Goal: Information Seeking & Learning: Check status

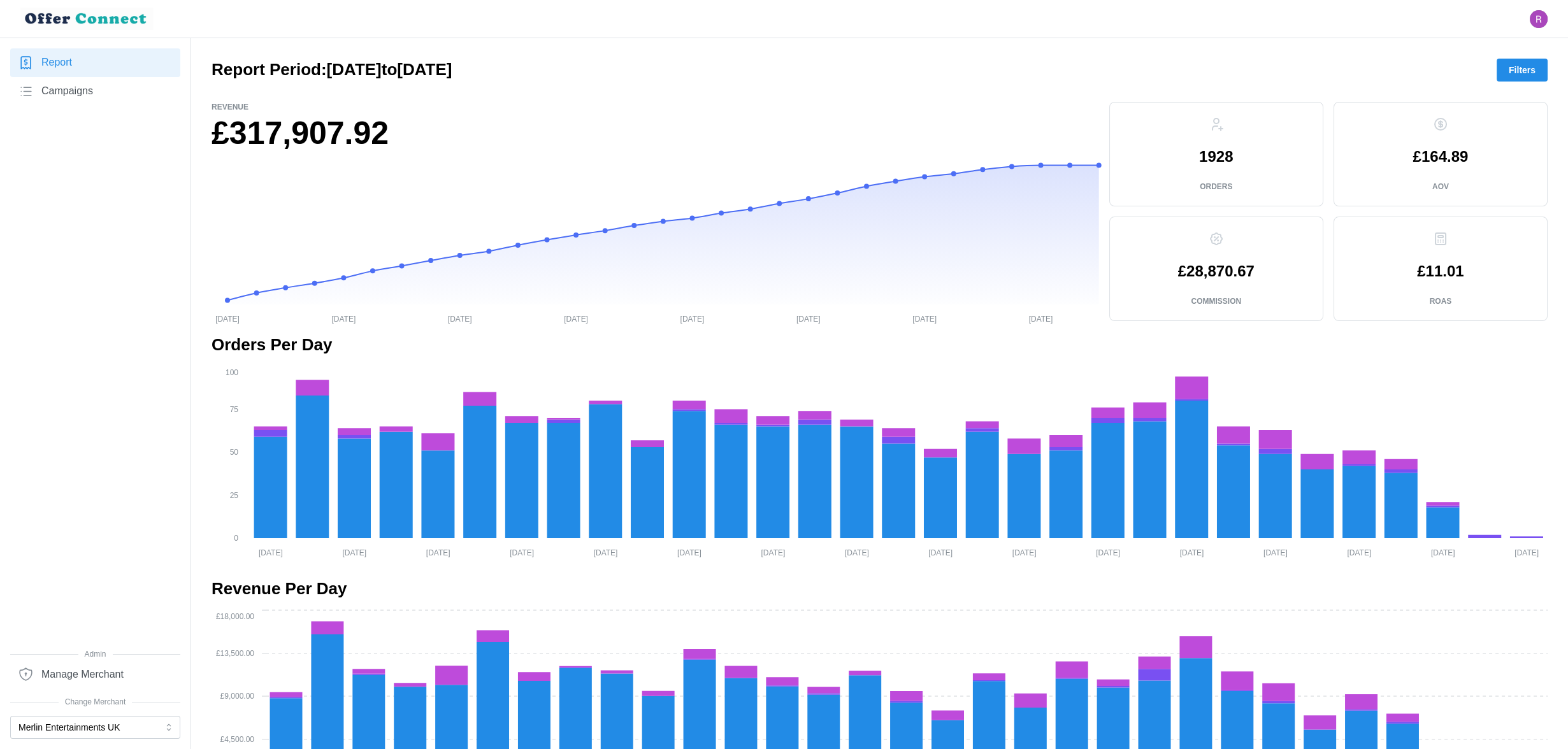
click at [1341, 74] on button "Filters" at bounding box center [1522, 70] width 51 height 23
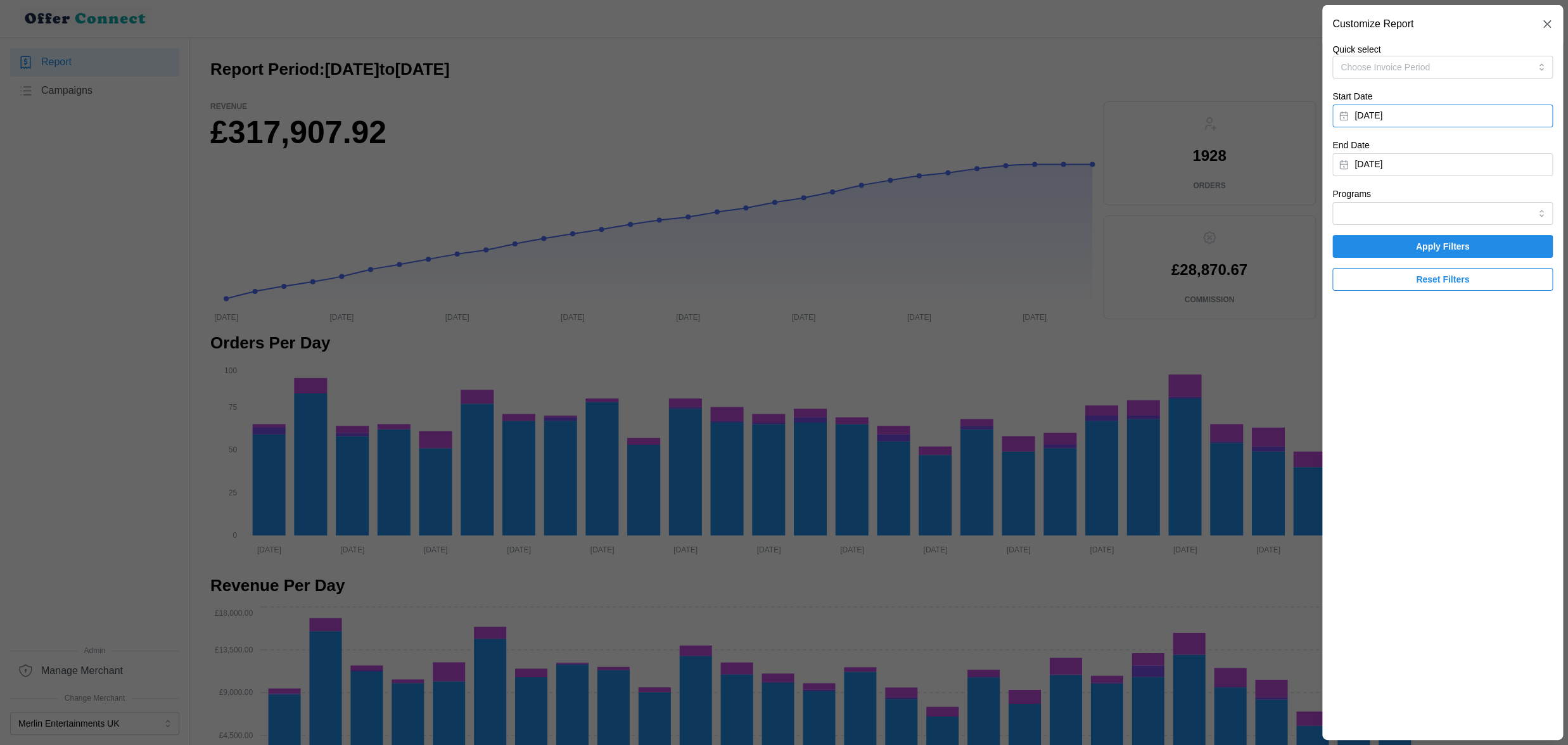
click at [1334, 108] on button "[DATE]" at bounding box center [1443, 116] width 221 height 23
click at [1334, 147] on icon "button" at bounding box center [1354, 152] width 10 height 10
click at [1334, 200] on button "1" at bounding box center [1425, 200] width 23 height 23
click at [1334, 159] on button "[DATE]" at bounding box center [1443, 165] width 221 height 23
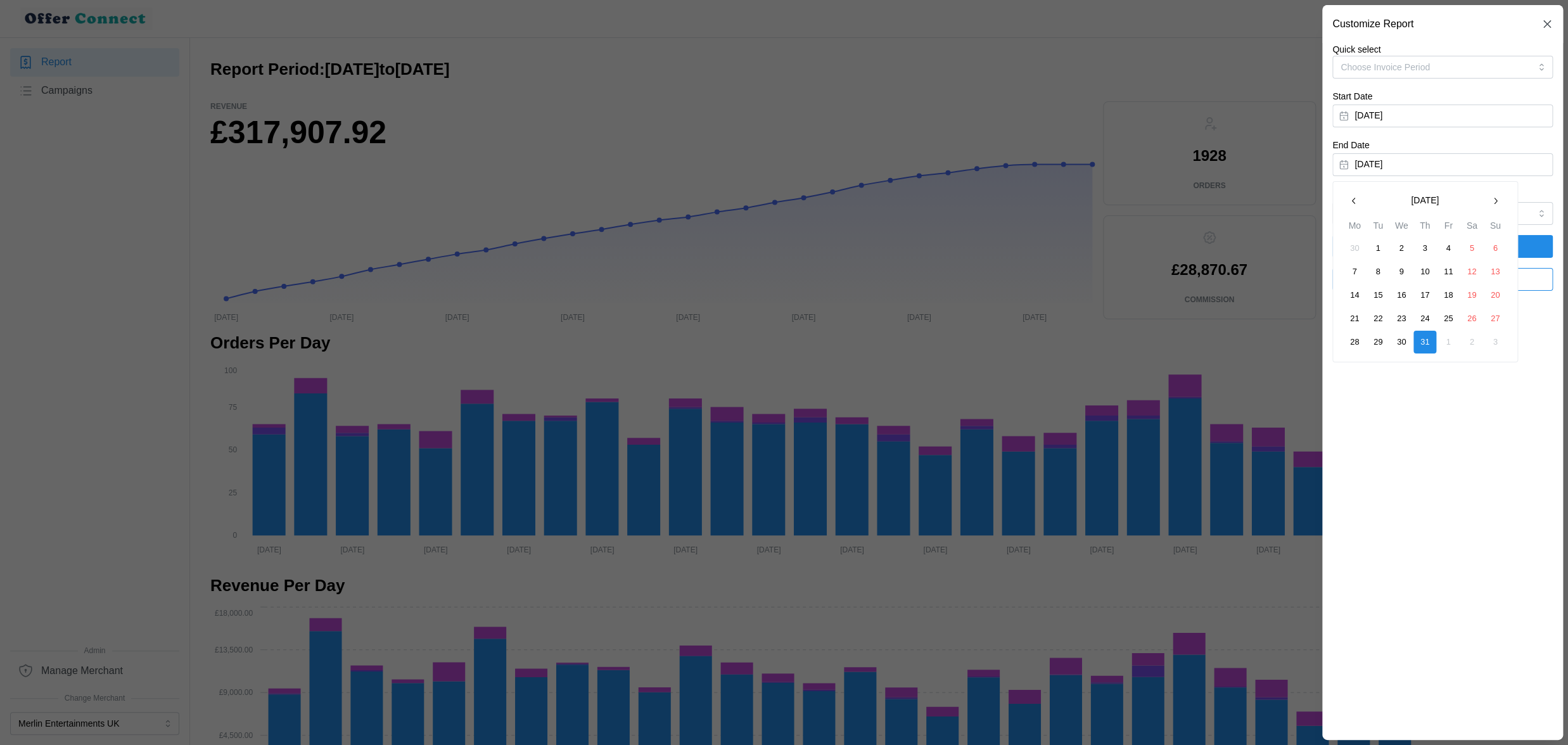
click at [1334, 202] on icon "button" at bounding box center [1494, 201] width 10 height 10
click at [1334, 343] on button "30" at bounding box center [1378, 342] width 23 height 23
click at [1334, 244] on span "Apply Filters" at bounding box center [1443, 246] width 196 height 22
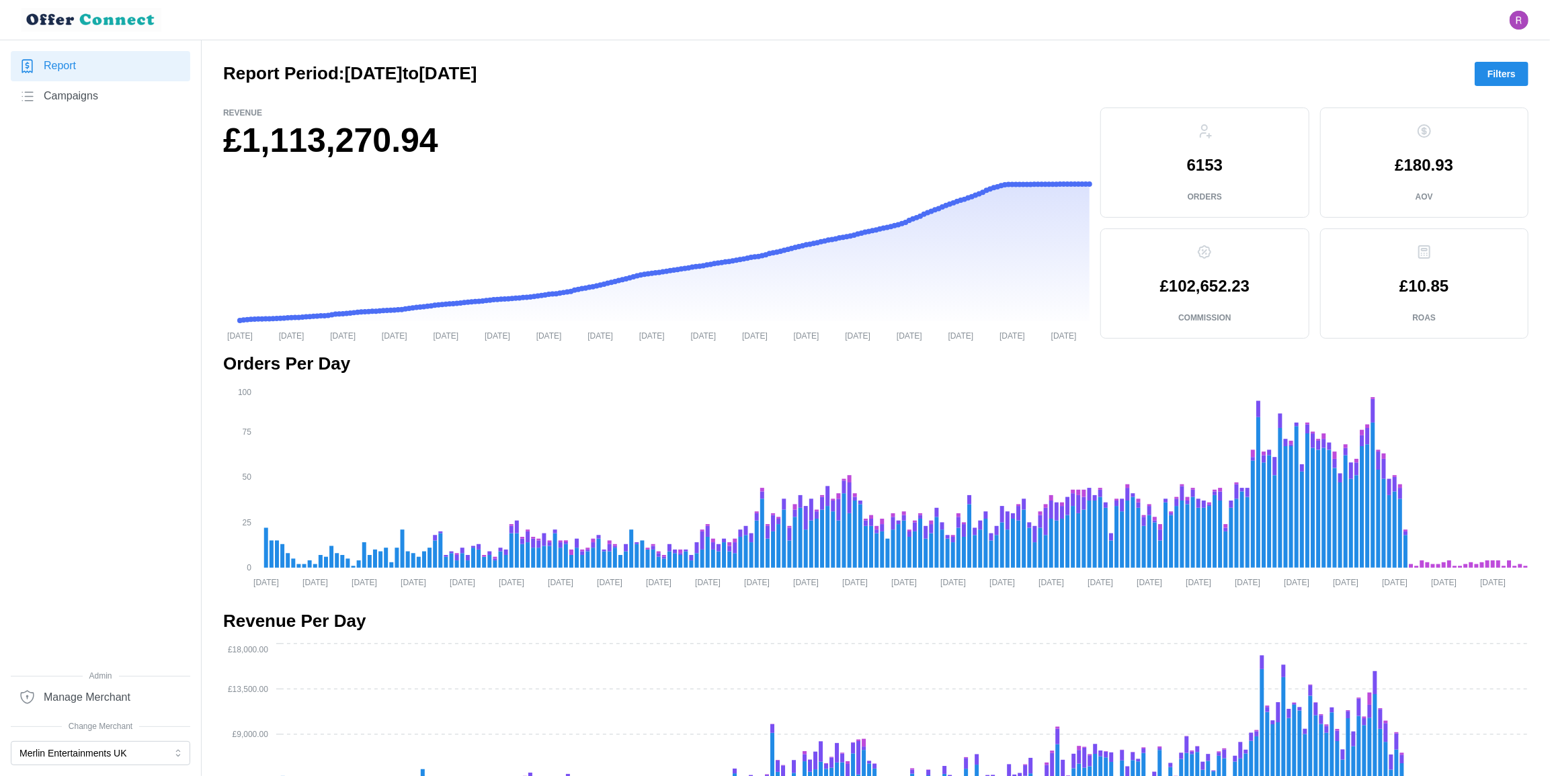
click at [1497, 75] on span "Filters" at bounding box center [1501, 73] width 28 height 23
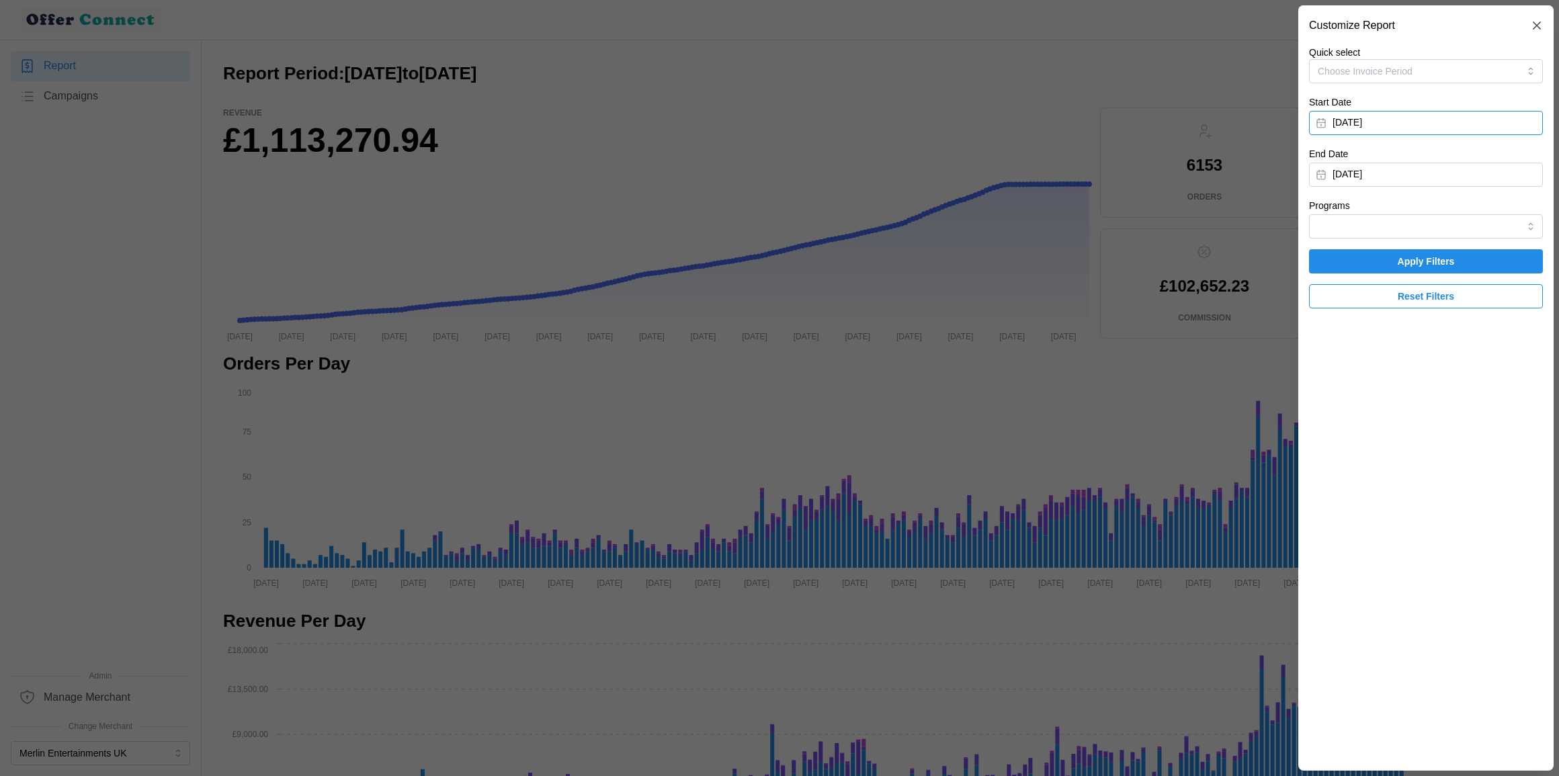
click at [1409, 124] on button "January 1, 2025" at bounding box center [1426, 123] width 234 height 24
click at [1483, 167] on button "button" at bounding box center [1482, 161] width 24 height 24
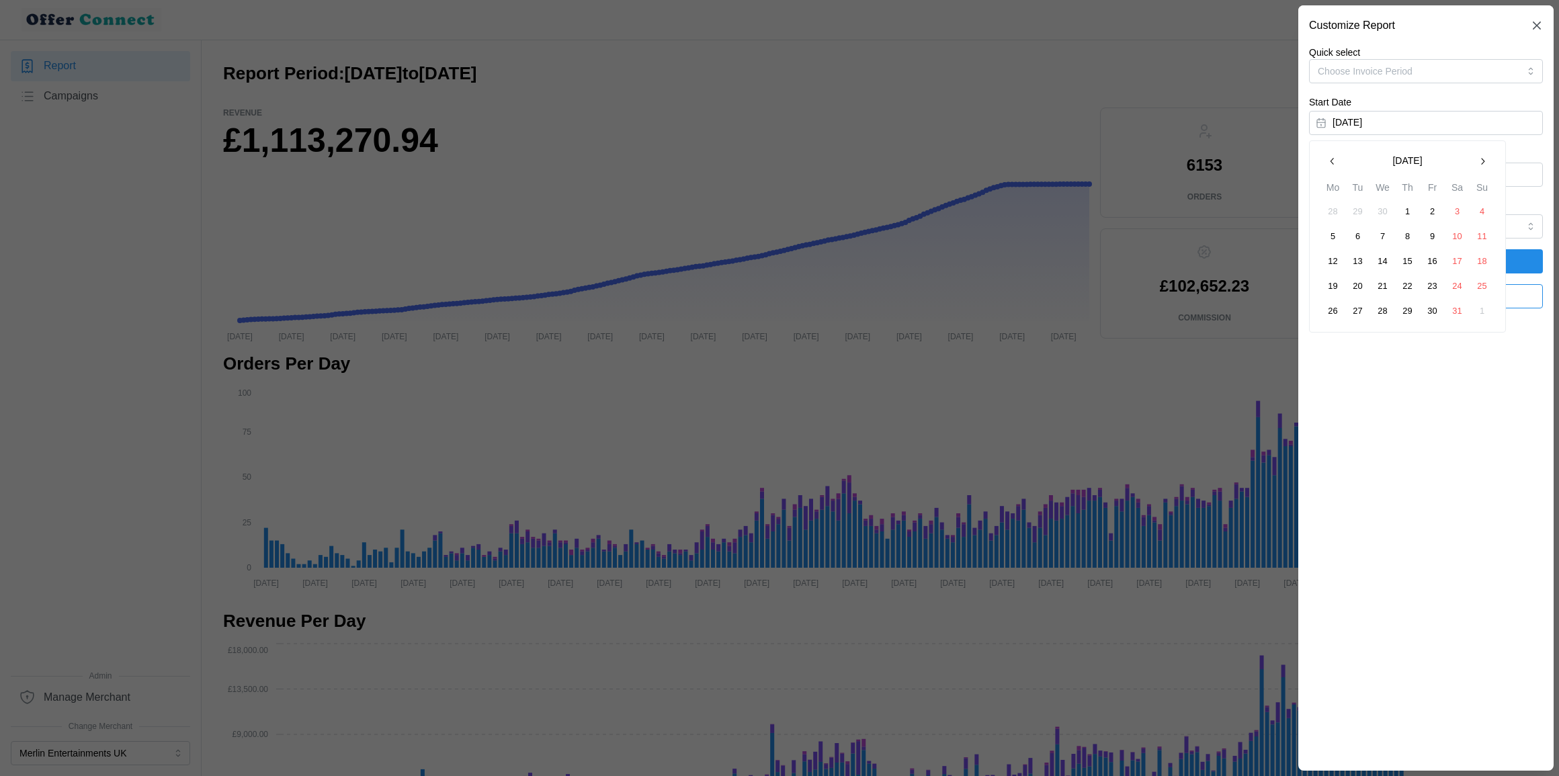
click at [1483, 167] on button "button" at bounding box center [1482, 161] width 24 height 24
click at [1380, 311] on button "30" at bounding box center [1383, 311] width 24 height 24
click at [1396, 169] on button "September 8, 2025" at bounding box center [1426, 175] width 234 height 24
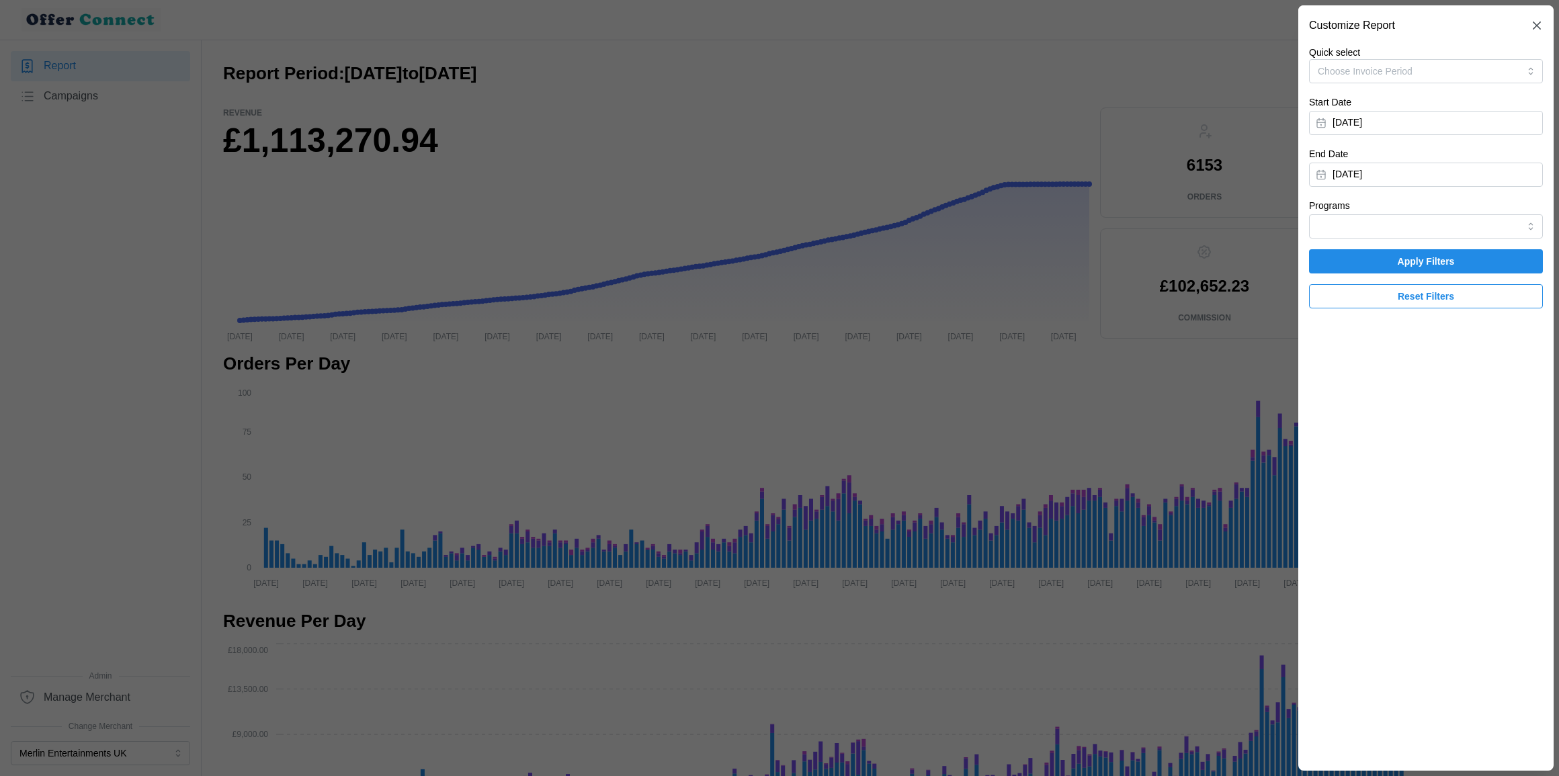
click at [1395, 263] on span "Apply Filters" at bounding box center [1426, 261] width 208 height 23
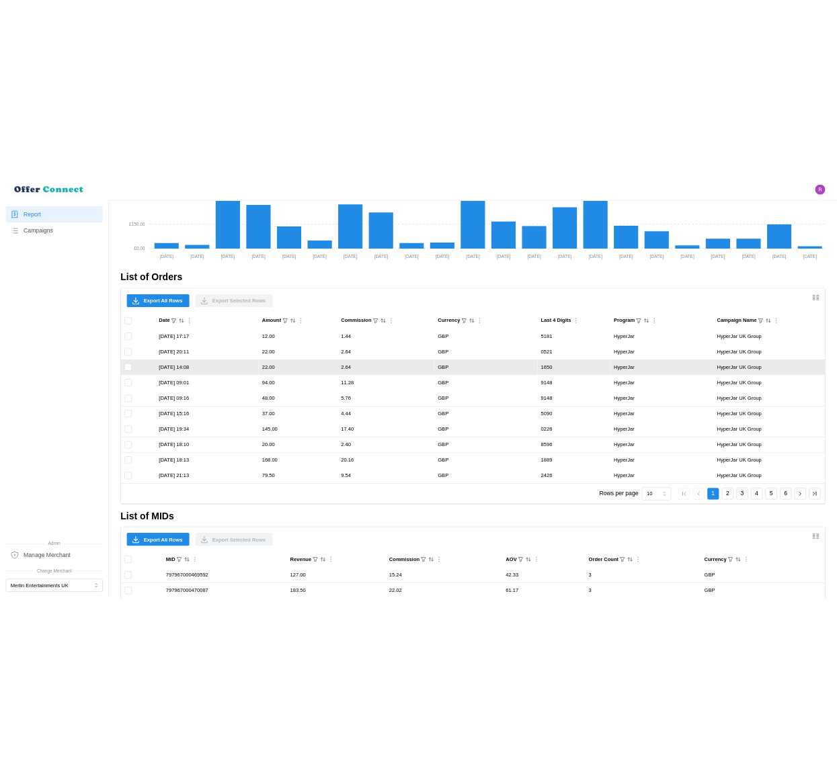
scroll to position [759, 0]
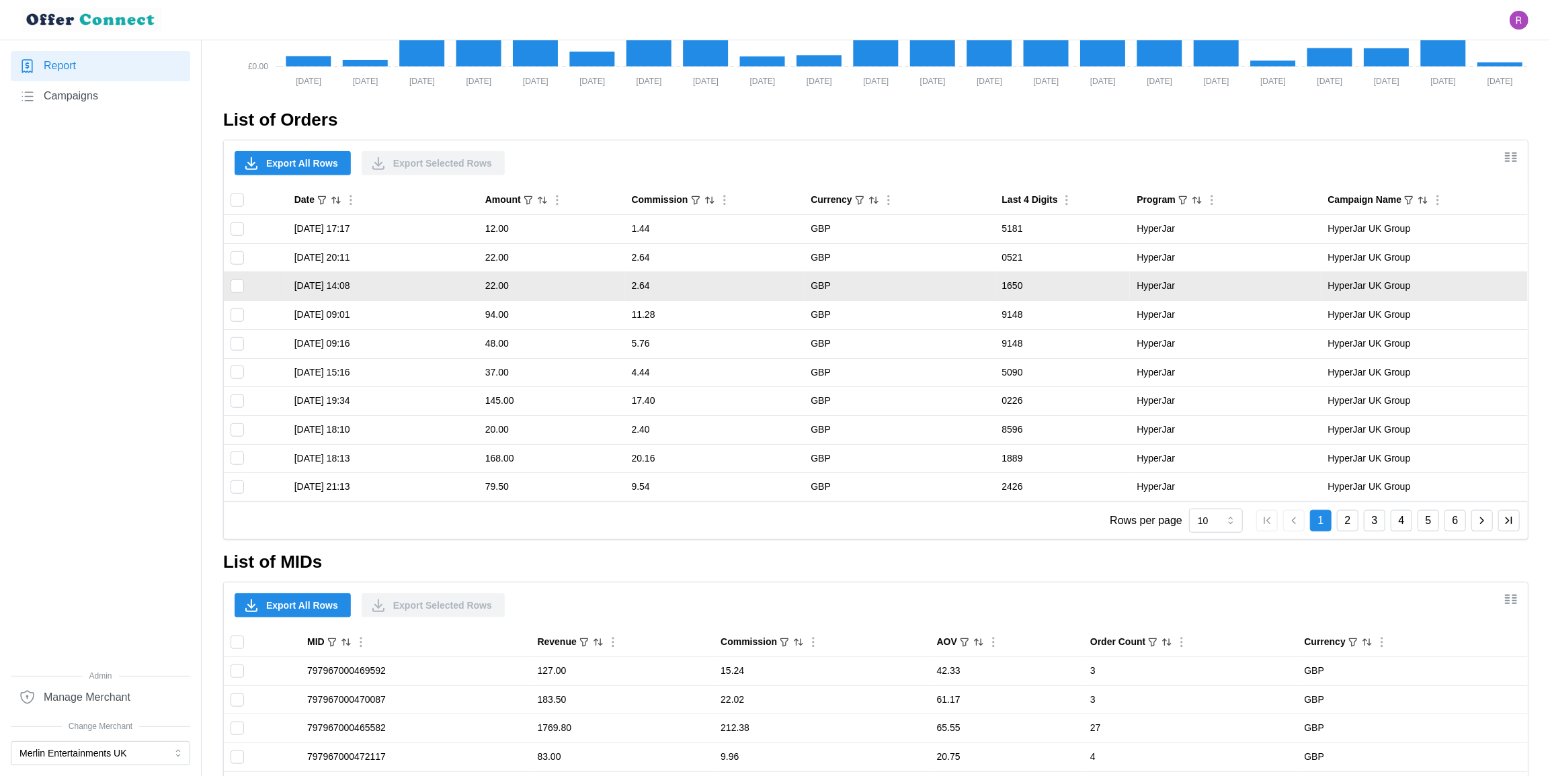
click at [296, 284] on td "31/07/2025 14:08" at bounding box center [383, 286] width 191 height 29
drag, startPoint x: 296, startPoint y: 284, endPoint x: 386, endPoint y: 284, distance: 89.4
click at [386, 284] on td "31/07/2025 14:08" at bounding box center [383, 286] width 191 height 29
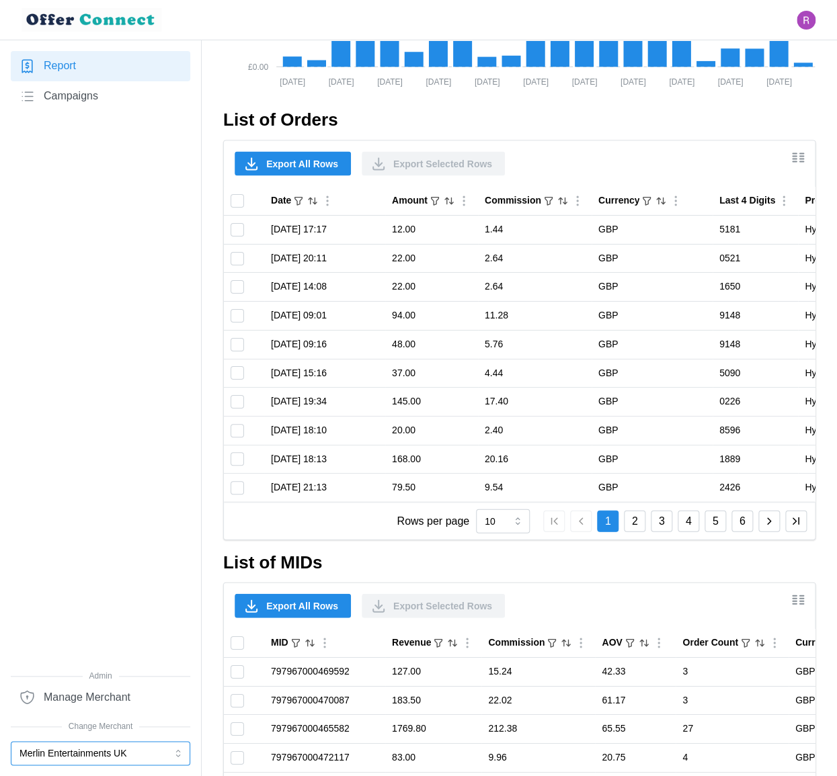
click at [98, 755] on button "Merlin Entertainments UK" at bounding box center [100, 753] width 179 height 24
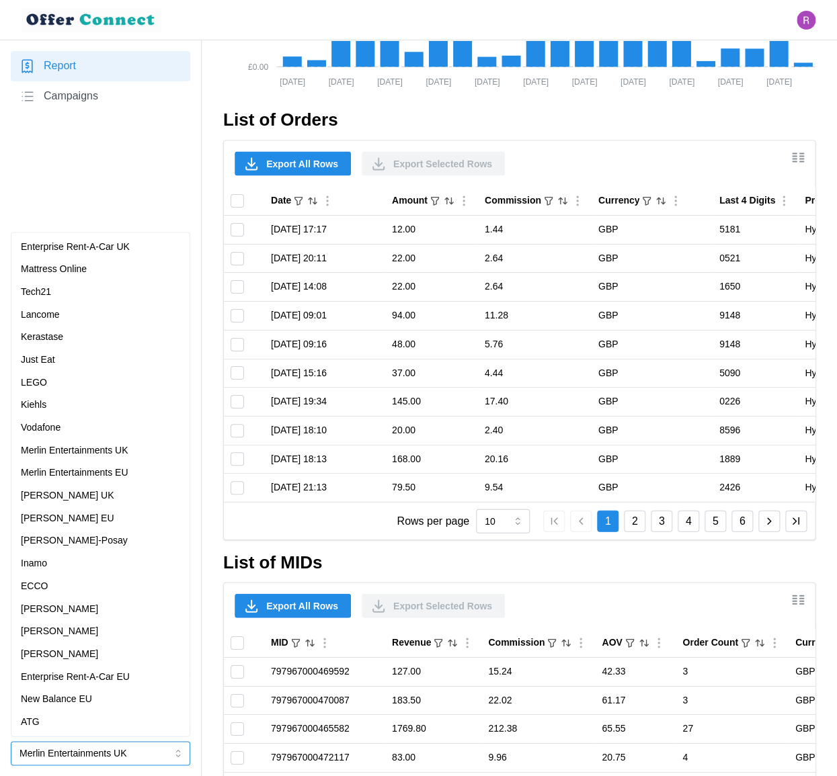
click at [69, 427] on div "Vodafone" at bounding box center [100, 427] width 159 height 15
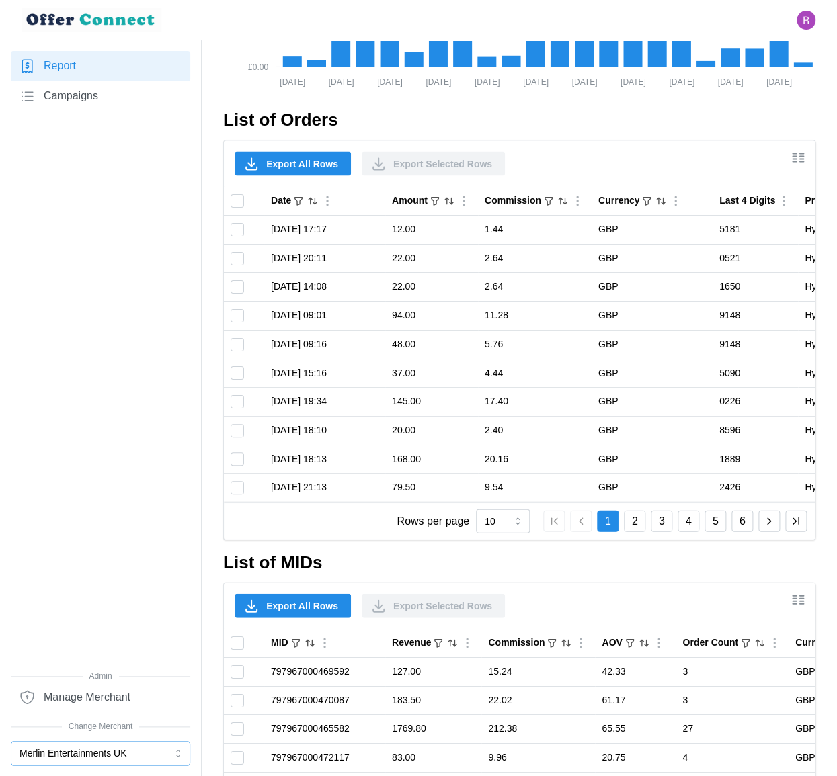
scroll to position [86, 0]
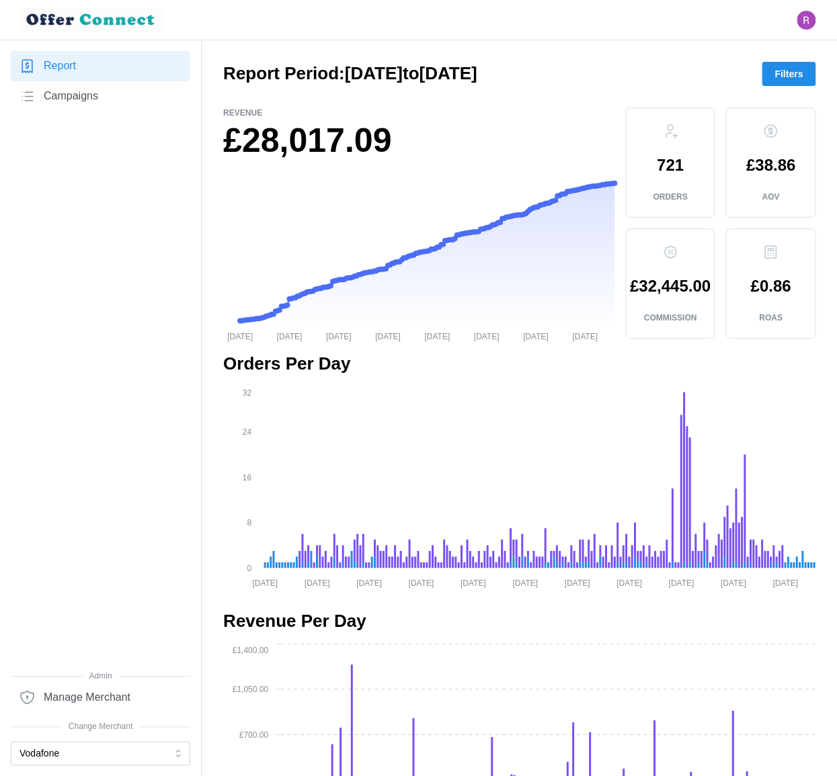
click at [75, 95] on span "Campaigns" at bounding box center [71, 96] width 54 height 17
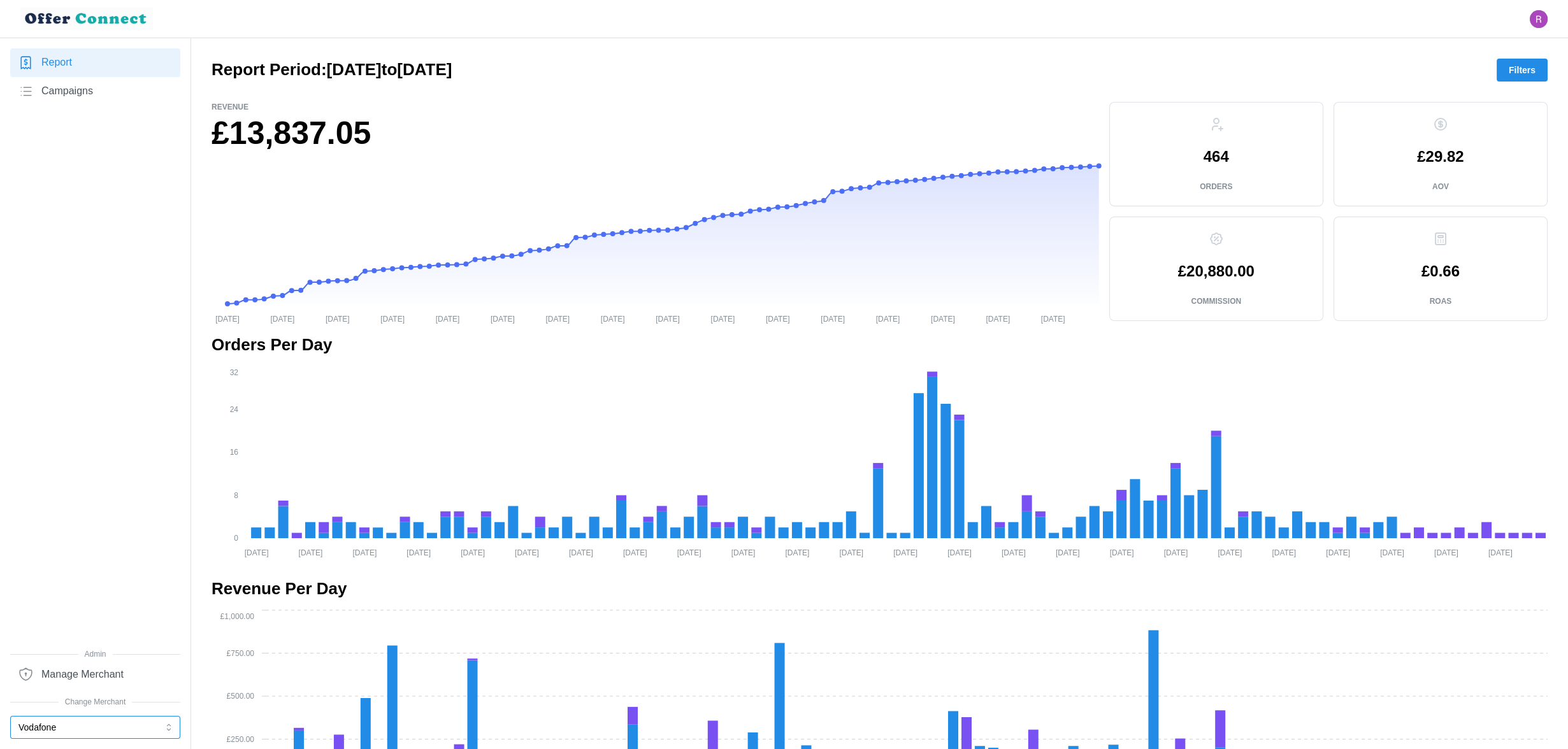
click at [79, 733] on button "Vodafone" at bounding box center [95, 727] width 170 height 23
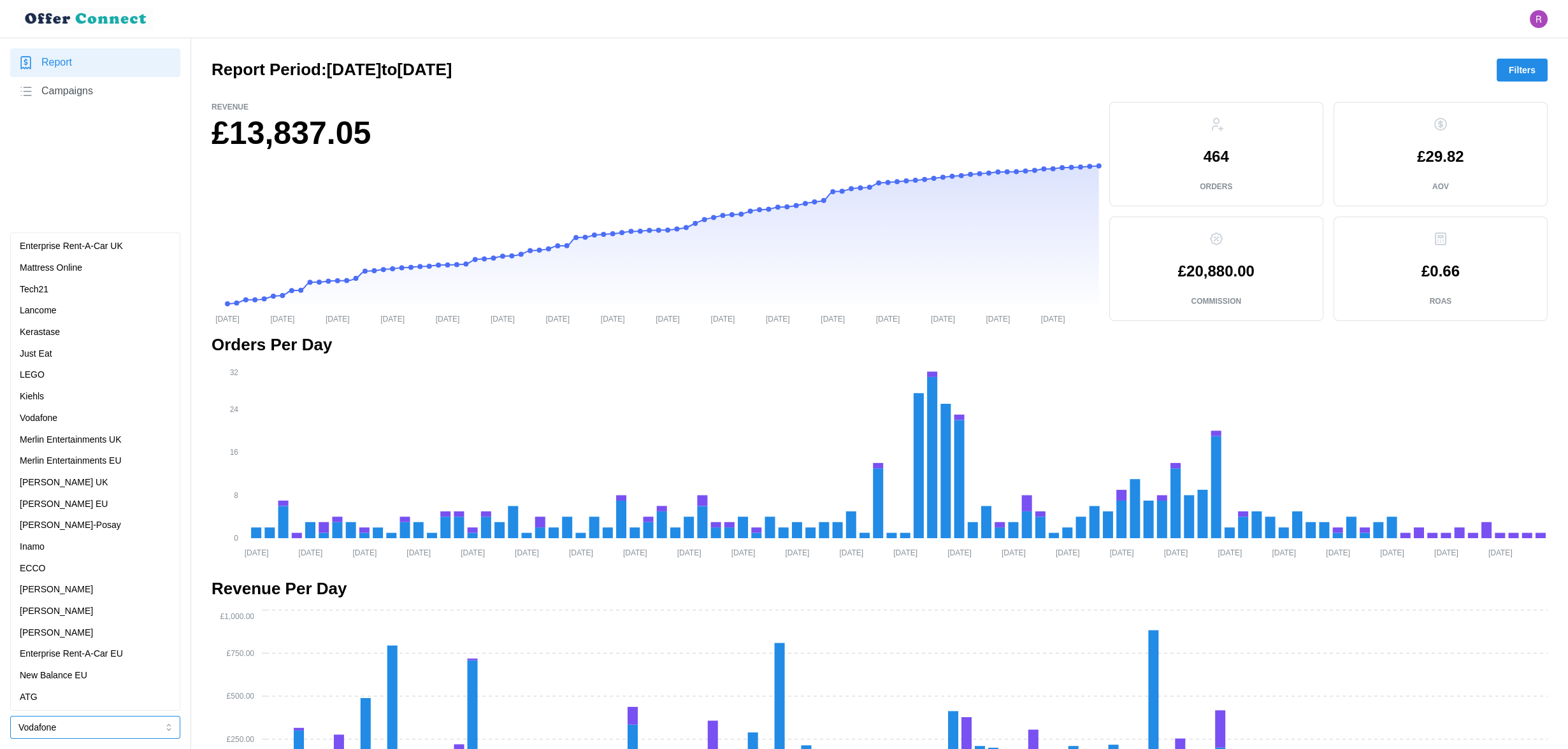
click at [60, 443] on p "Merlin Entertainments UK" at bounding box center [71, 440] width 102 height 14
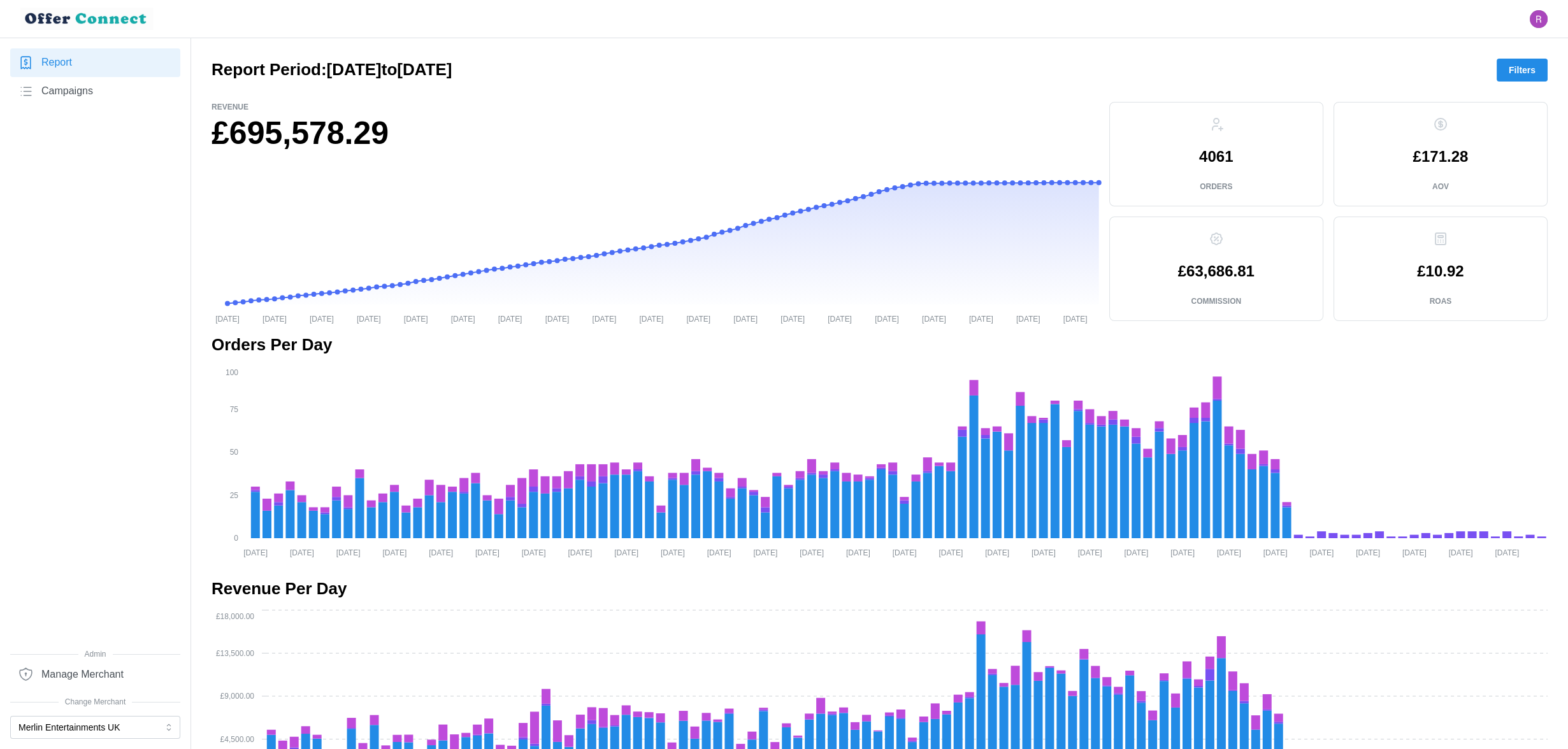
click at [1214, 79] on div "Report Period: [DATE] to [DATE] Filters" at bounding box center [879, 70] width 1336 height 23
click at [1529, 73] on span "Filters" at bounding box center [1522, 69] width 27 height 22
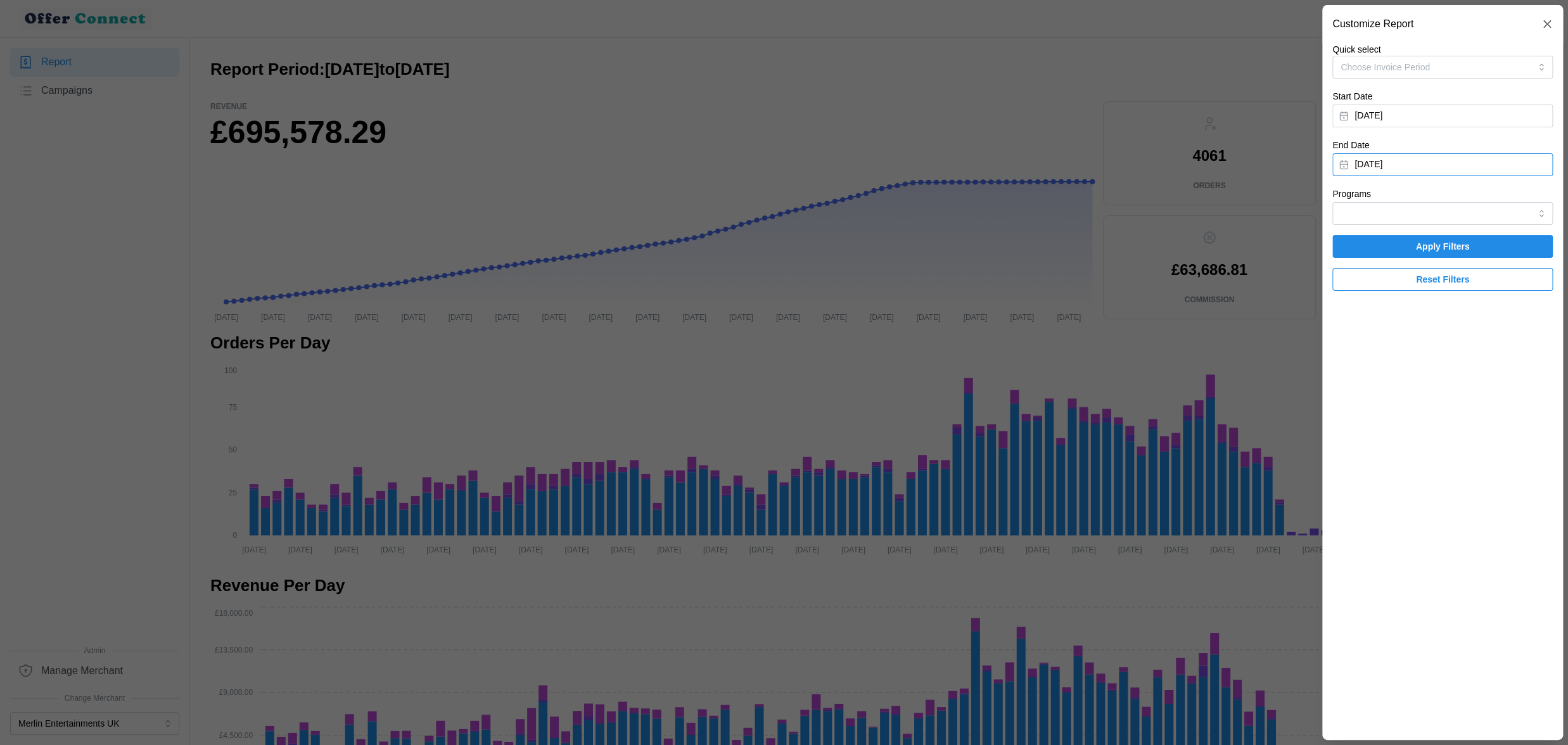
click at [1400, 172] on button "[DATE]" at bounding box center [1443, 165] width 221 height 23
click at [1368, 200] on button "[DATE]" at bounding box center [1426, 201] width 119 height 23
click at [1348, 203] on button "button" at bounding box center [1355, 201] width 23 height 23
click at [1461, 156] on button "[DATE]" at bounding box center [1443, 165] width 221 height 23
drag, startPoint x: 1503, startPoint y: 171, endPoint x: 1513, endPoint y: 171, distance: 10.0
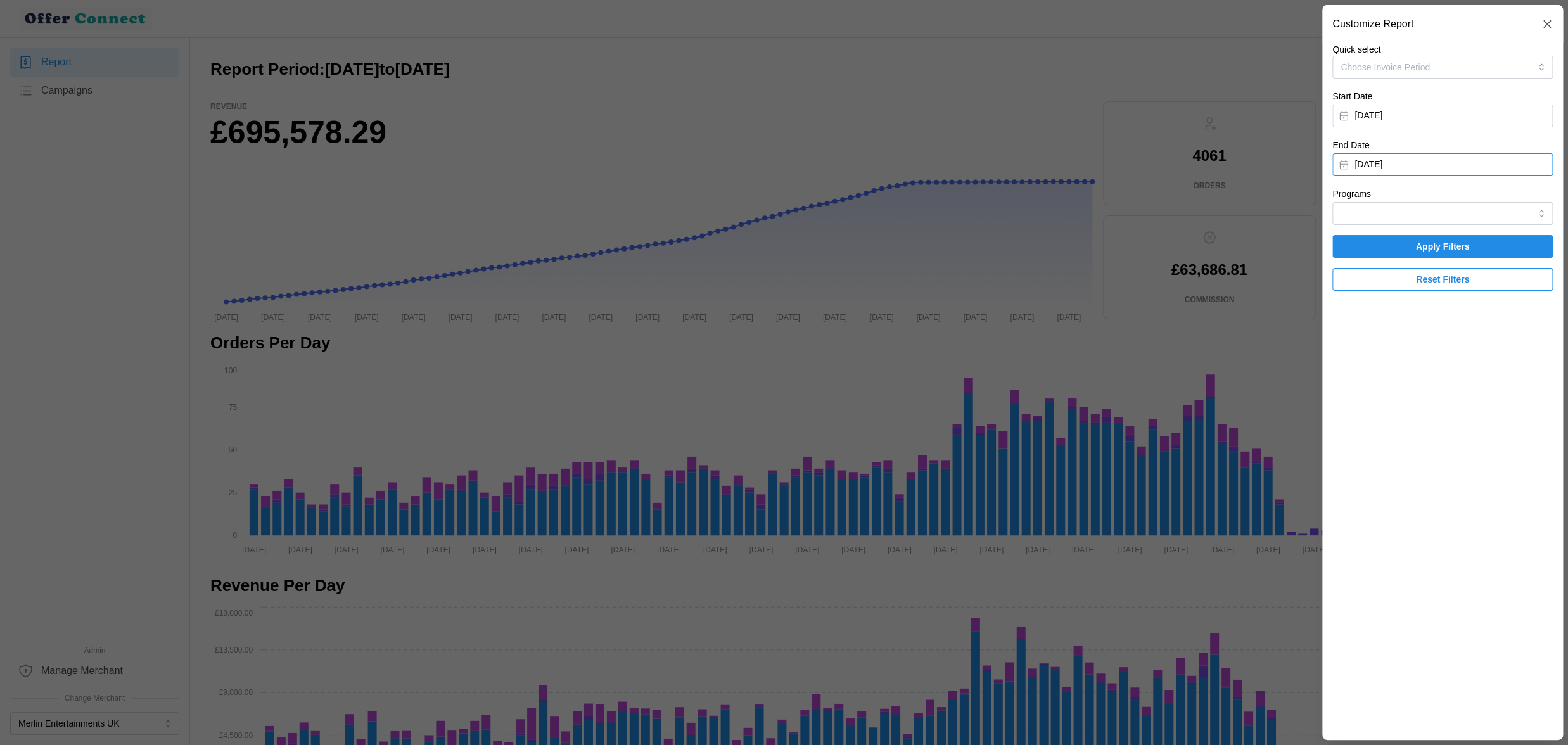
click at [1502, 171] on button "[DATE]" at bounding box center [1443, 165] width 221 height 23
click at [1353, 204] on icon "button" at bounding box center [1354, 201] width 10 height 10
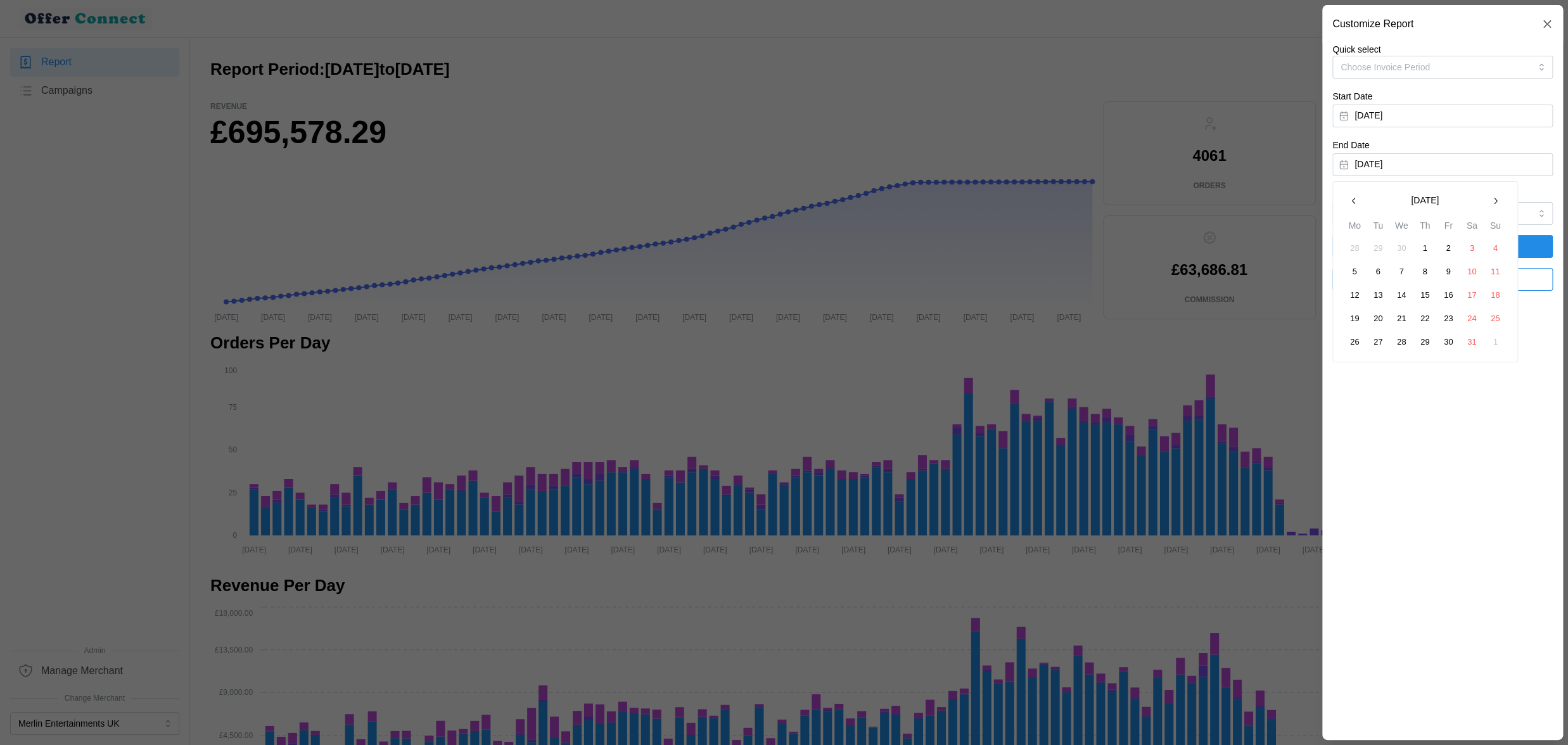
click at [1471, 347] on button "31" at bounding box center [1472, 342] width 23 height 23
click at [1385, 245] on span "Apply Filters" at bounding box center [1443, 246] width 196 height 22
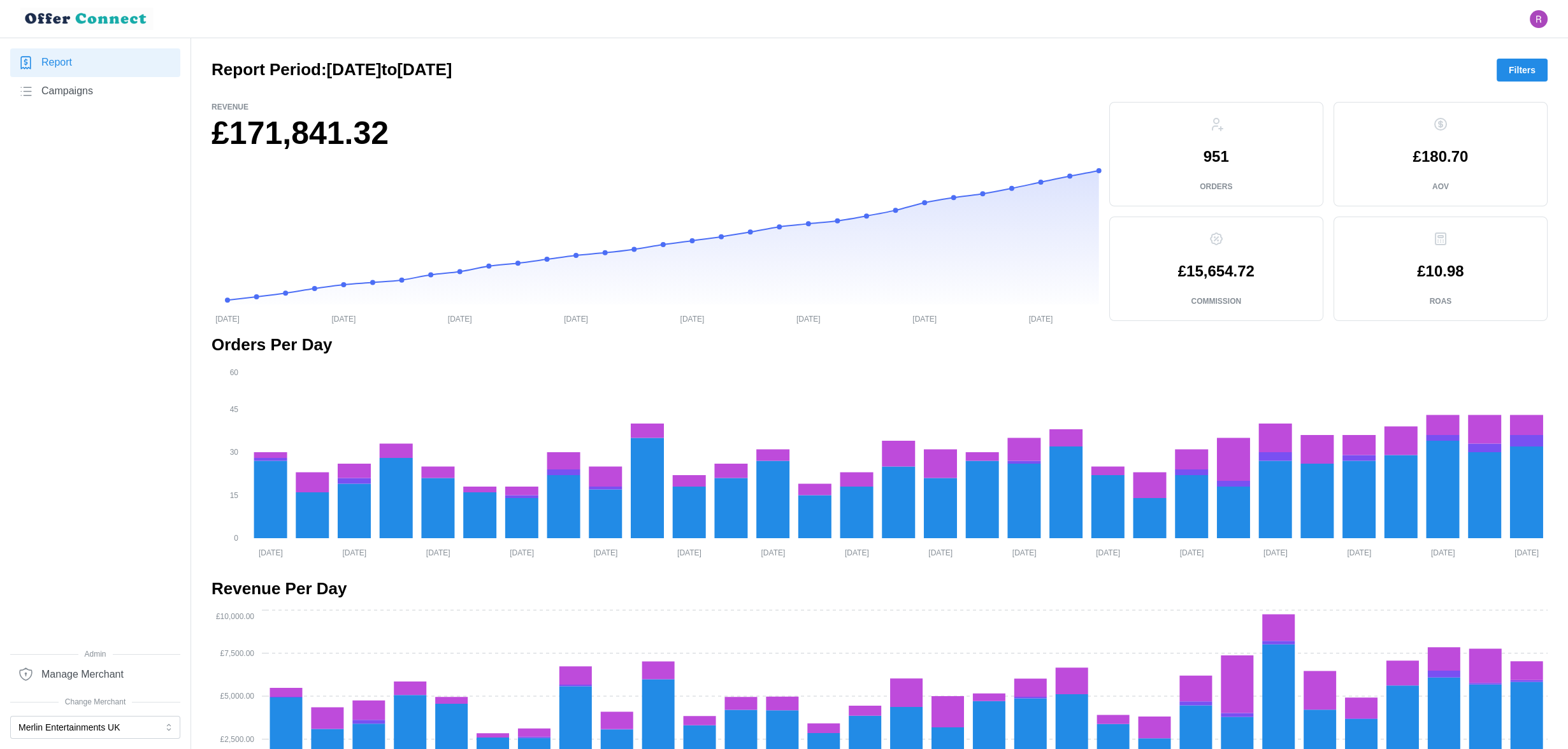
click at [1537, 59] on div "Report Period: [DATE] to [DATE] Filters" at bounding box center [879, 70] width 1336 height 23
click at [1525, 69] on span "Filters" at bounding box center [1522, 69] width 27 height 22
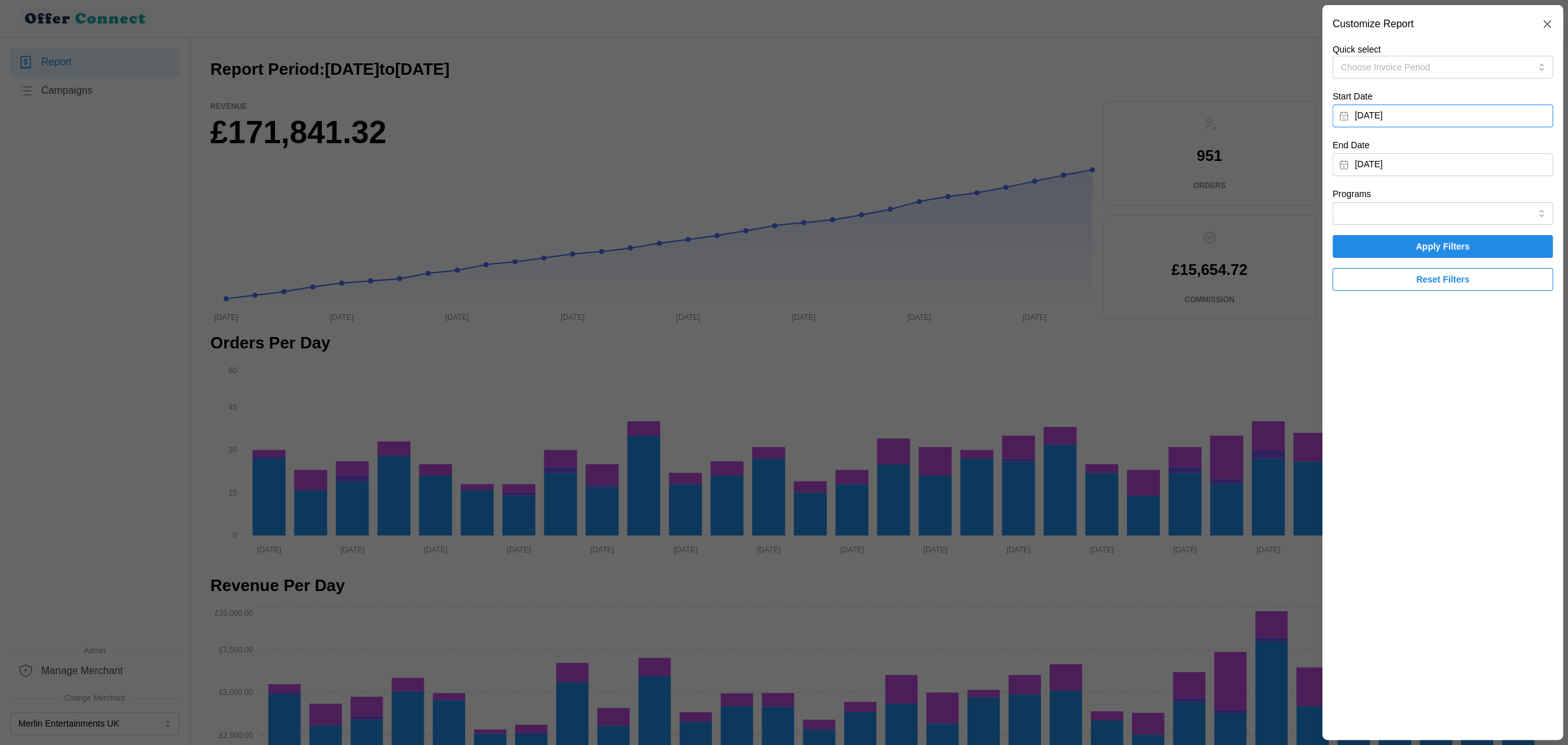
click at [1437, 115] on button "[DATE]" at bounding box center [1443, 116] width 221 height 23
click at [1489, 148] on button "button" at bounding box center [1495, 152] width 23 height 23
click at [1487, 196] on button "1" at bounding box center [1495, 200] width 23 height 23
click at [1423, 169] on button "[DATE]" at bounding box center [1443, 165] width 221 height 23
click at [1498, 203] on icon "button" at bounding box center [1494, 201] width 10 height 10
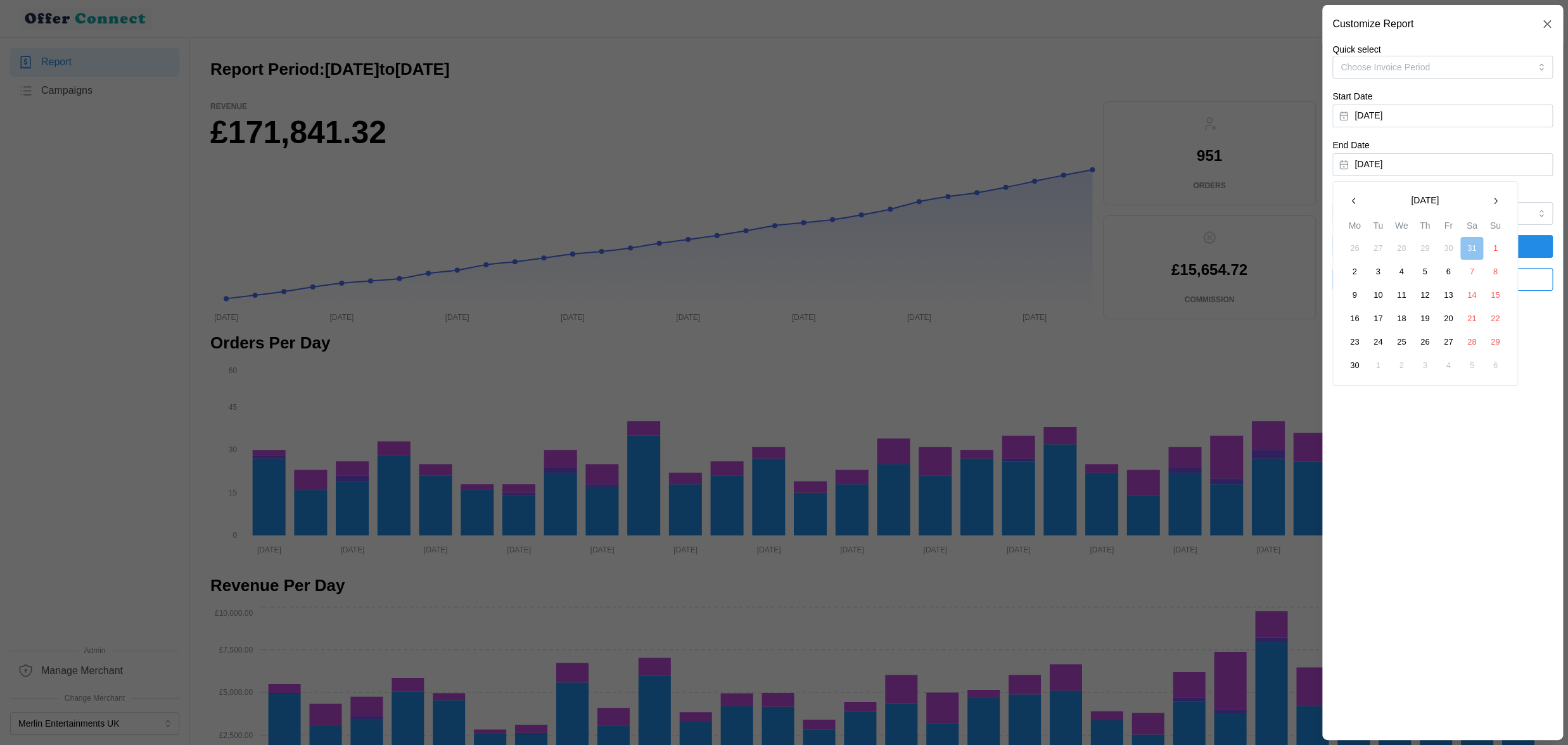
click at [1357, 366] on button "30" at bounding box center [1355, 366] width 23 height 23
click at [1401, 246] on span "Apply Filters" at bounding box center [1443, 246] width 196 height 22
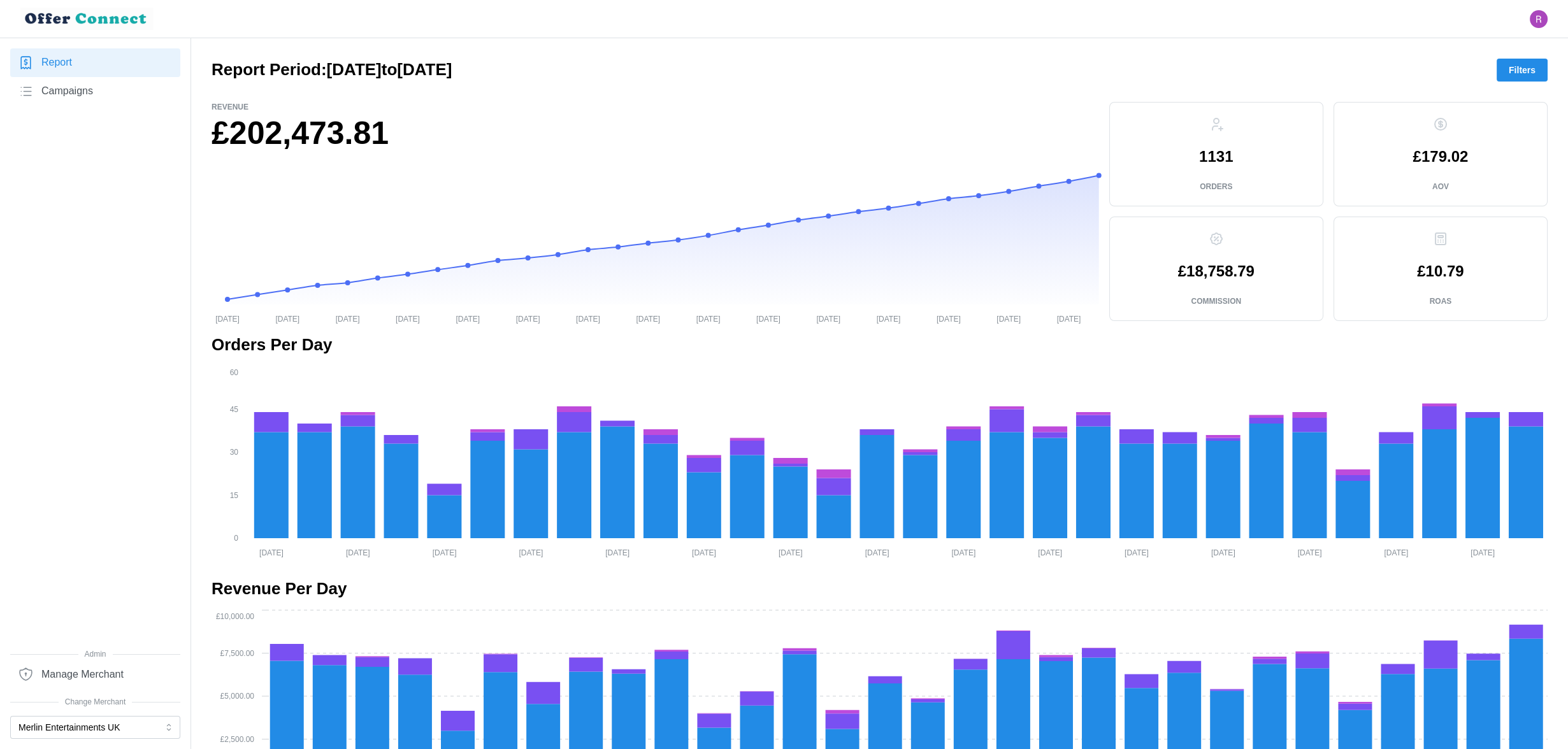
click at [1527, 69] on span "Filters" at bounding box center [1522, 69] width 27 height 22
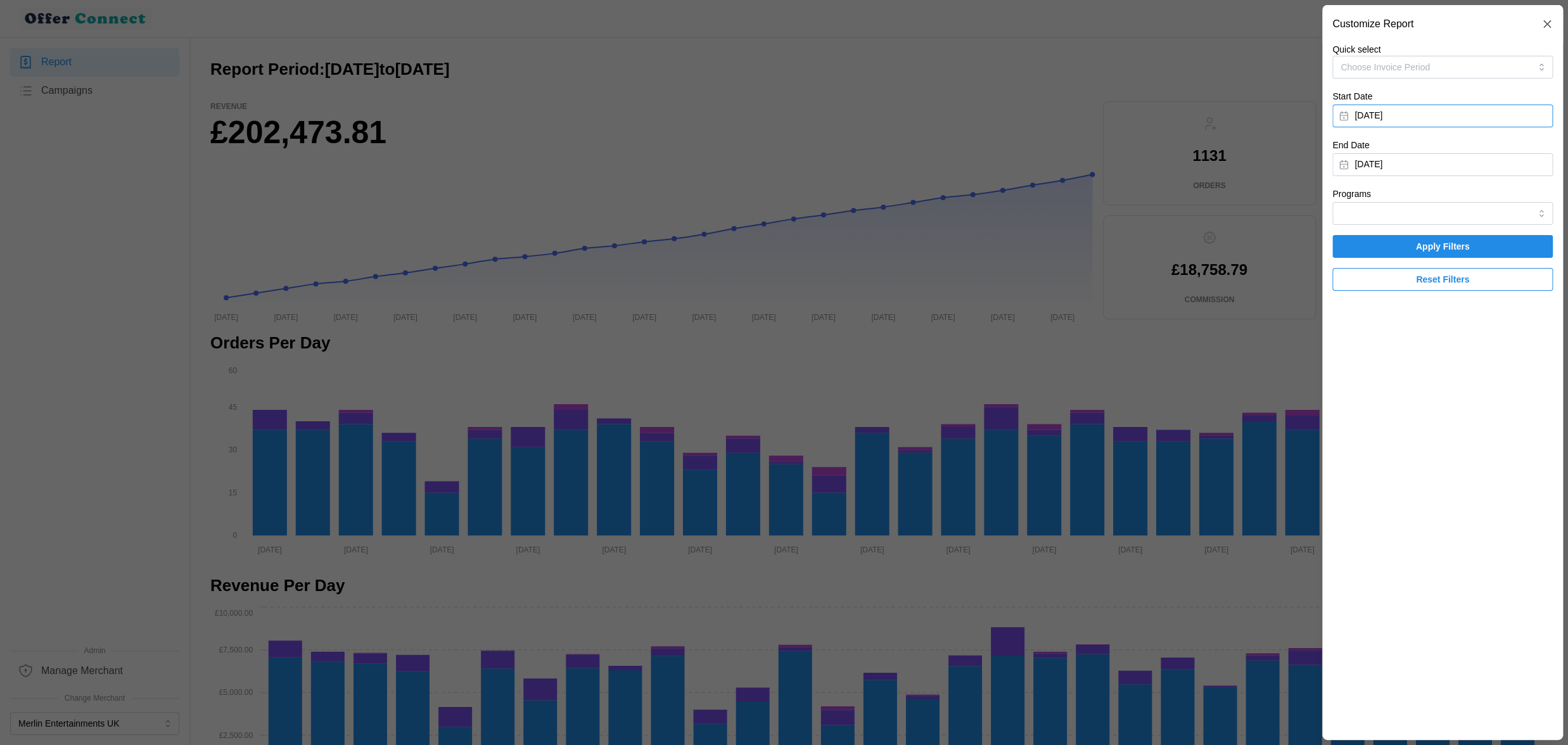
click at [1436, 117] on button "[DATE]" at bounding box center [1443, 116] width 221 height 23
click at [1495, 154] on icon "button" at bounding box center [1495, 152] width 3 height 7
click at [1380, 198] on button "1" at bounding box center [1378, 200] width 23 height 23
click at [1416, 167] on button "[DATE]" at bounding box center [1443, 165] width 221 height 23
click at [1502, 207] on button "button" at bounding box center [1495, 201] width 23 height 23
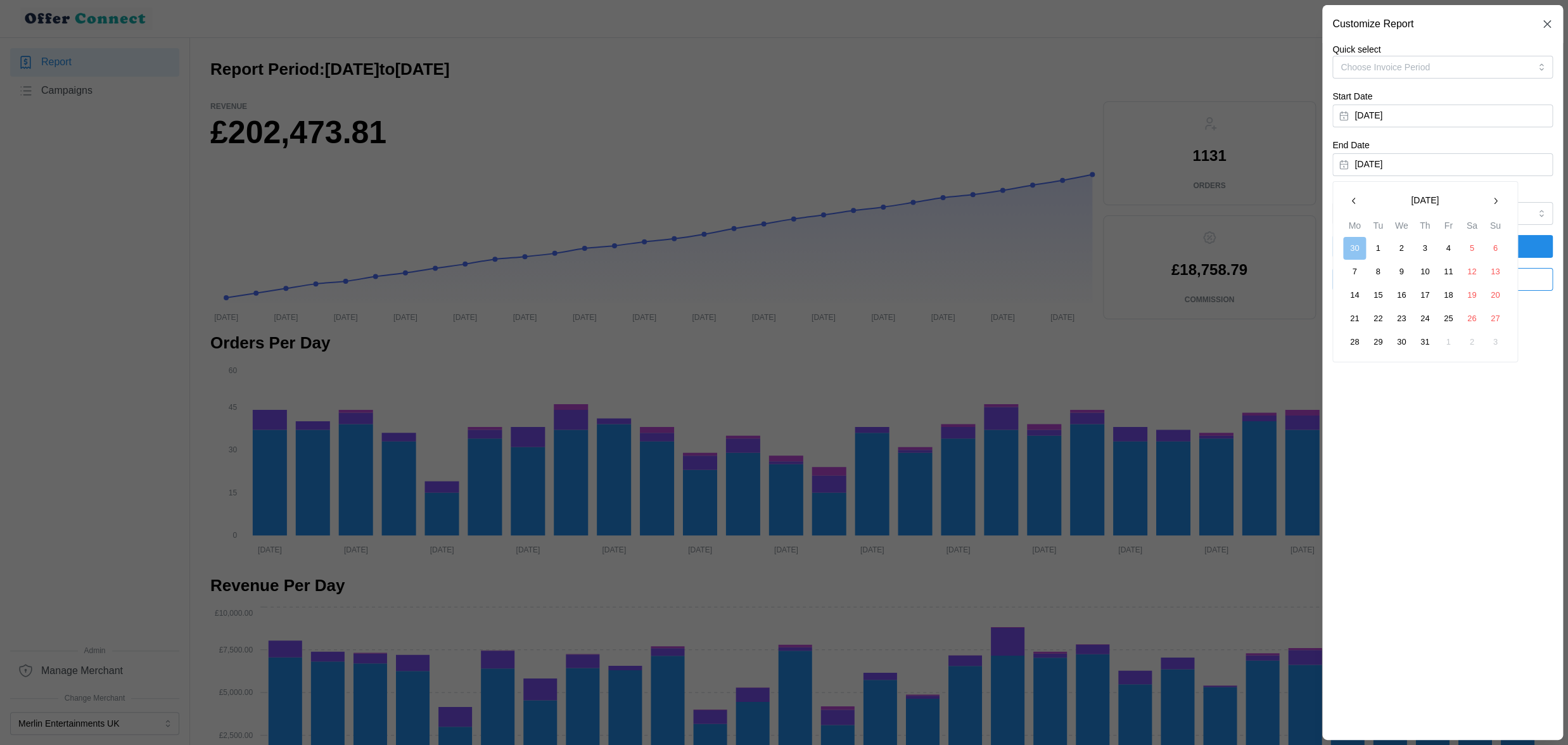
click at [1428, 341] on button "31" at bounding box center [1425, 342] width 23 height 23
click at [1426, 245] on span "Apply Filters" at bounding box center [1443, 246] width 54 height 22
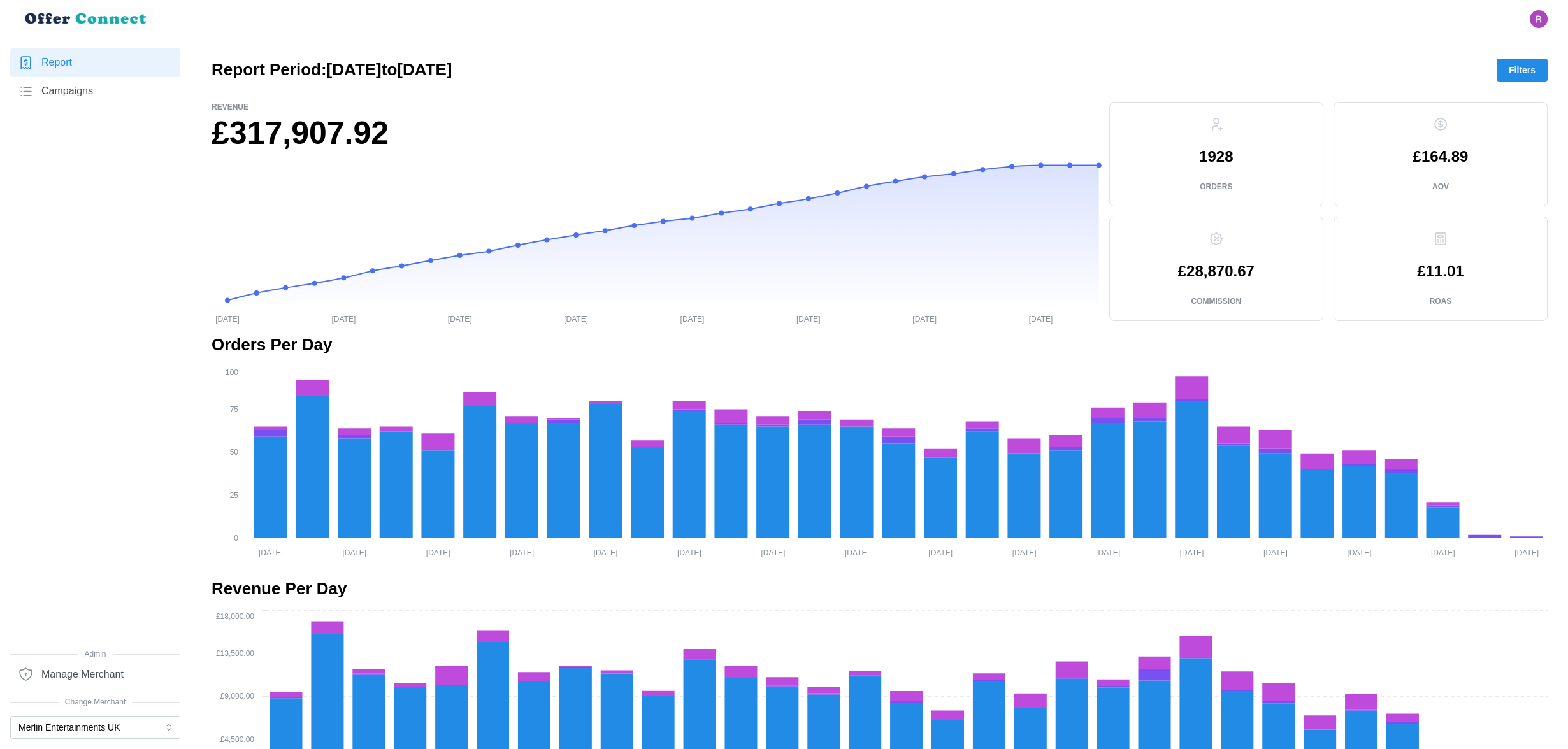
click at [1506, 60] on button "Filters" at bounding box center [1522, 70] width 51 height 23
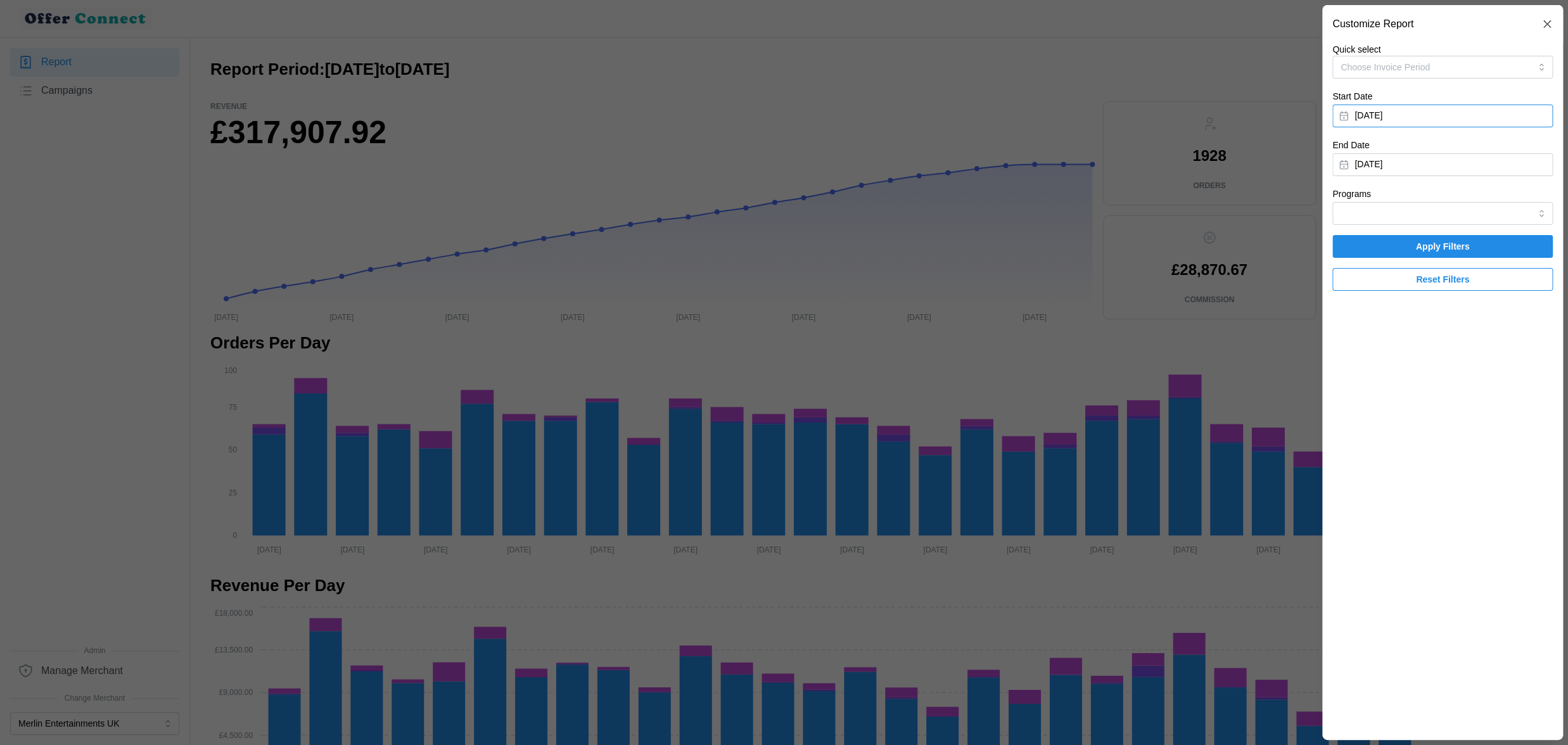
click at [1409, 123] on button "[DATE]" at bounding box center [1443, 116] width 221 height 23
click at [1349, 149] on icon "button" at bounding box center [1354, 152] width 10 height 10
click at [1498, 197] on button "1" at bounding box center [1495, 200] width 23 height 23
click at [1423, 173] on button "[DATE]" at bounding box center [1443, 165] width 221 height 23
click at [1358, 204] on icon "button" at bounding box center [1354, 201] width 10 height 10
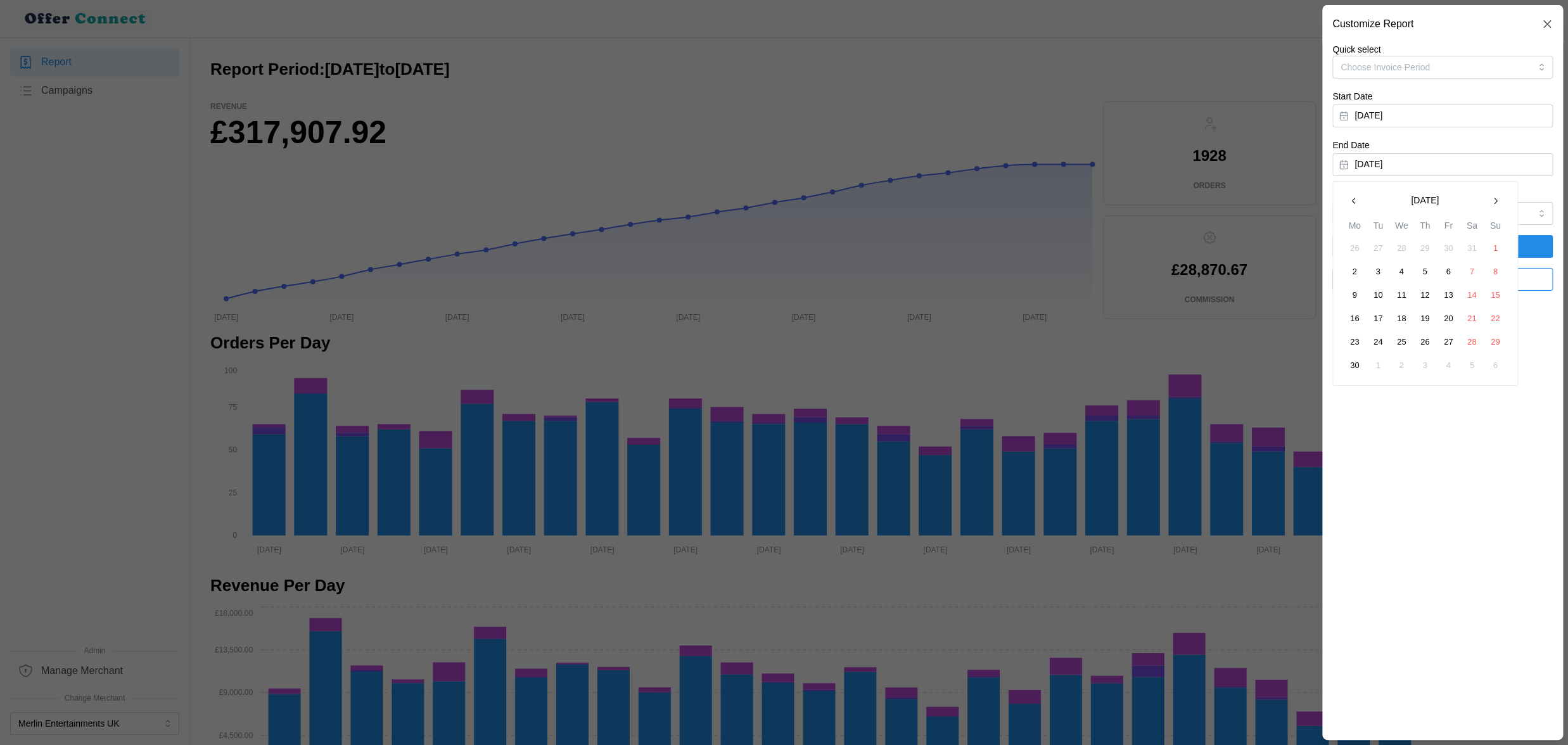
click at [1353, 370] on button "30" at bounding box center [1355, 366] width 23 height 23
click at [1380, 246] on span "Apply Filters" at bounding box center [1443, 246] width 196 height 22
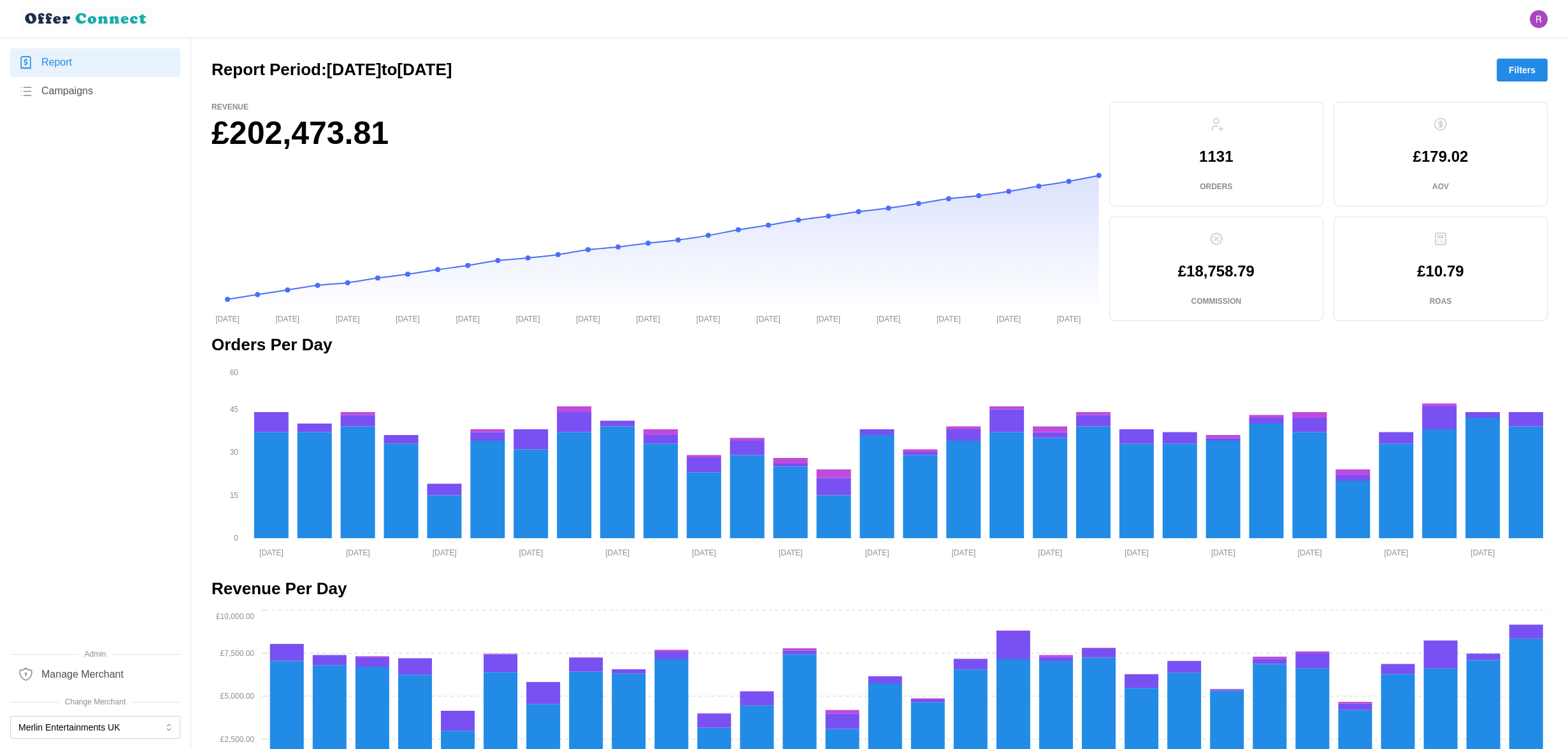
click at [1518, 79] on span "Filters" at bounding box center [1522, 69] width 27 height 22
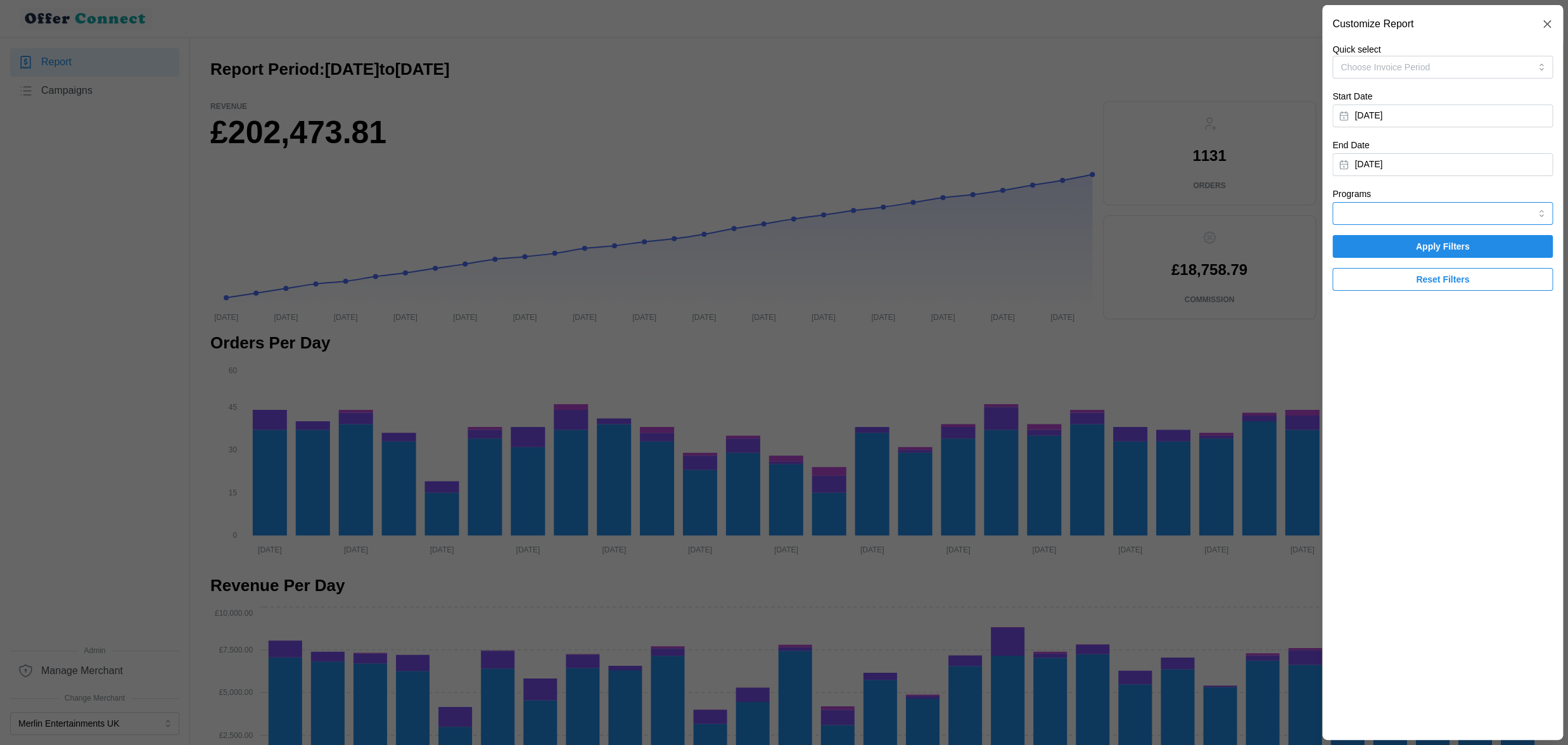
click at [1418, 207] on input "Programs" at bounding box center [1443, 213] width 221 height 23
click at [1370, 291] on span "HyperJar" at bounding box center [1360, 286] width 36 height 14
type input "HyperJar"
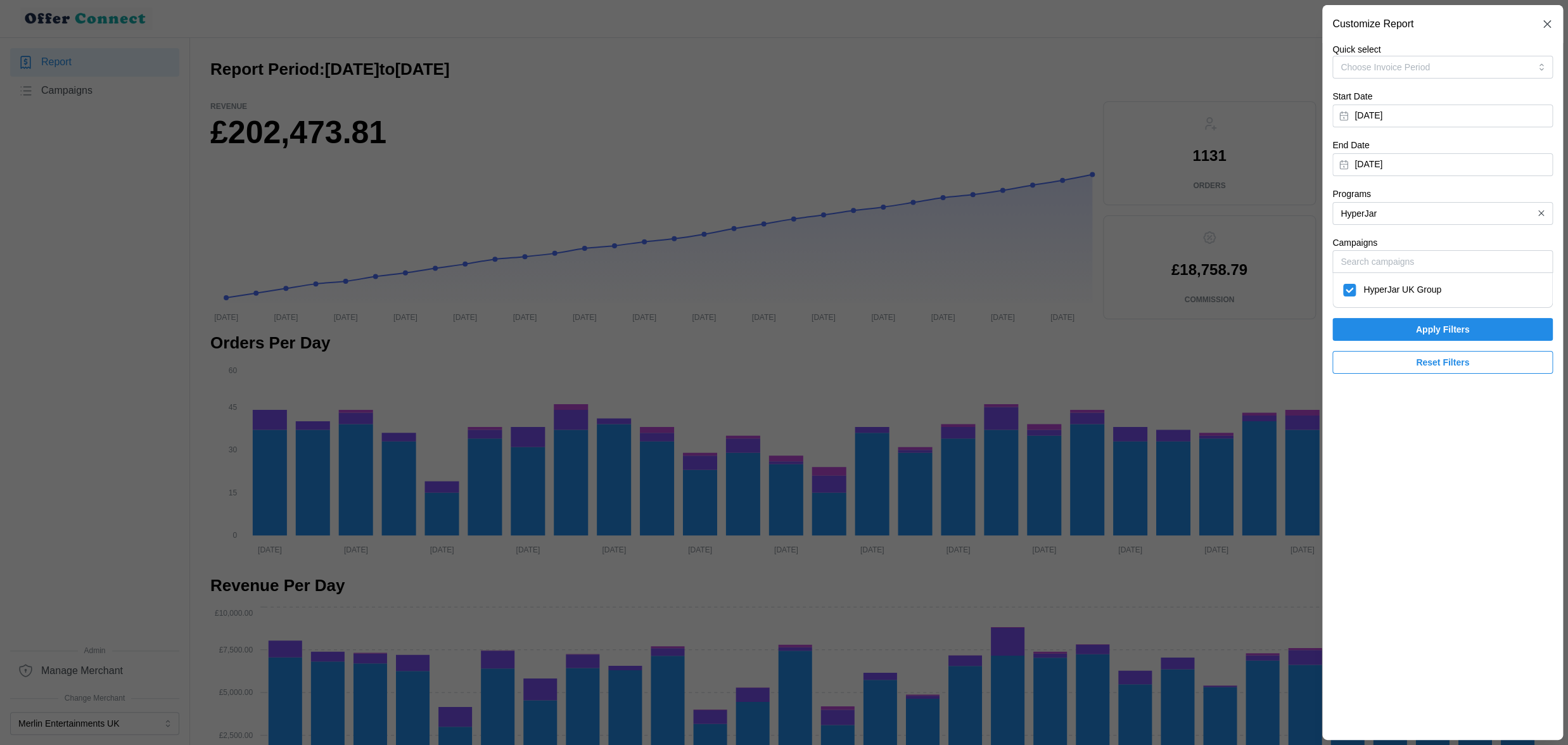
click at [1383, 330] on span "Apply Filters" at bounding box center [1443, 329] width 196 height 22
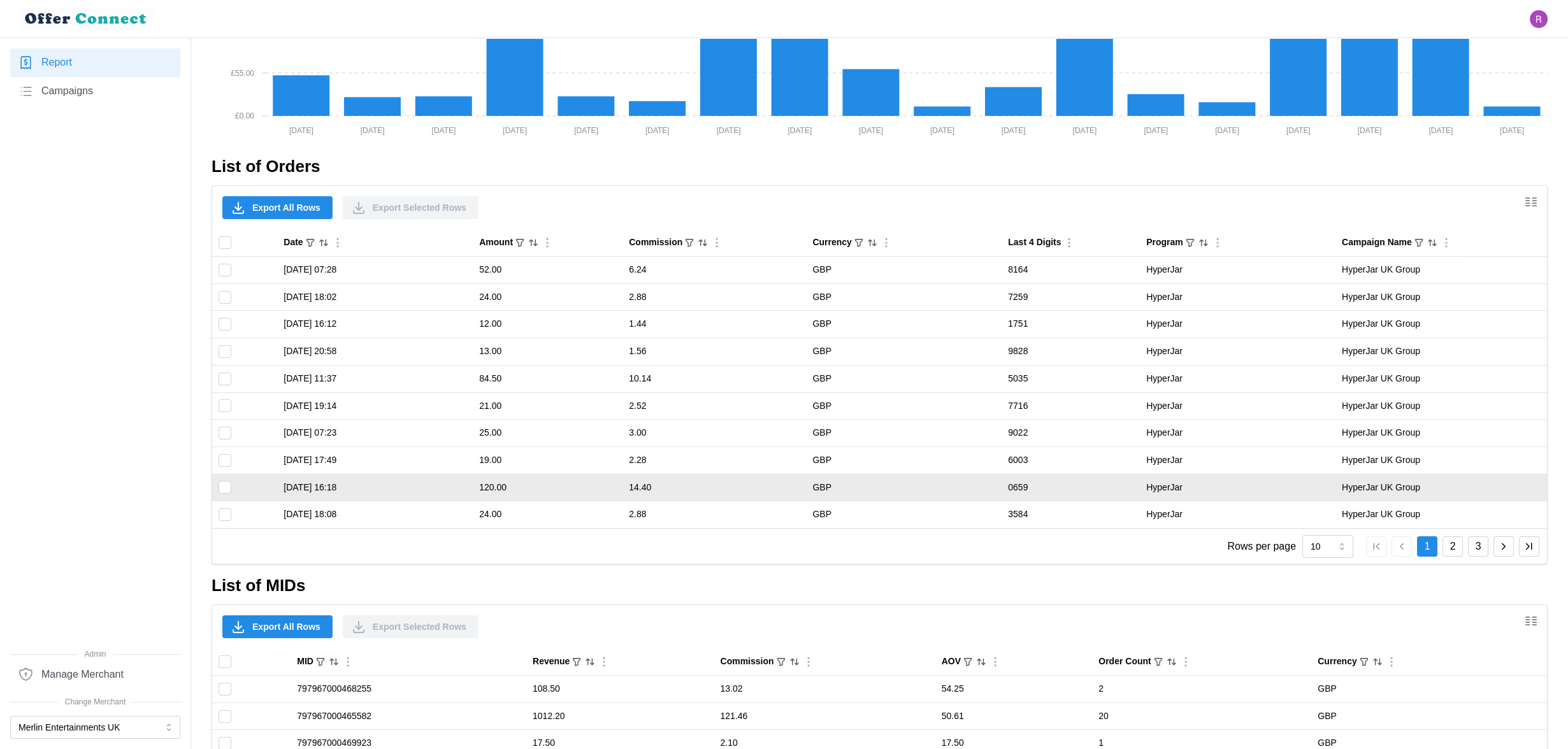
scroll to position [811, 0]
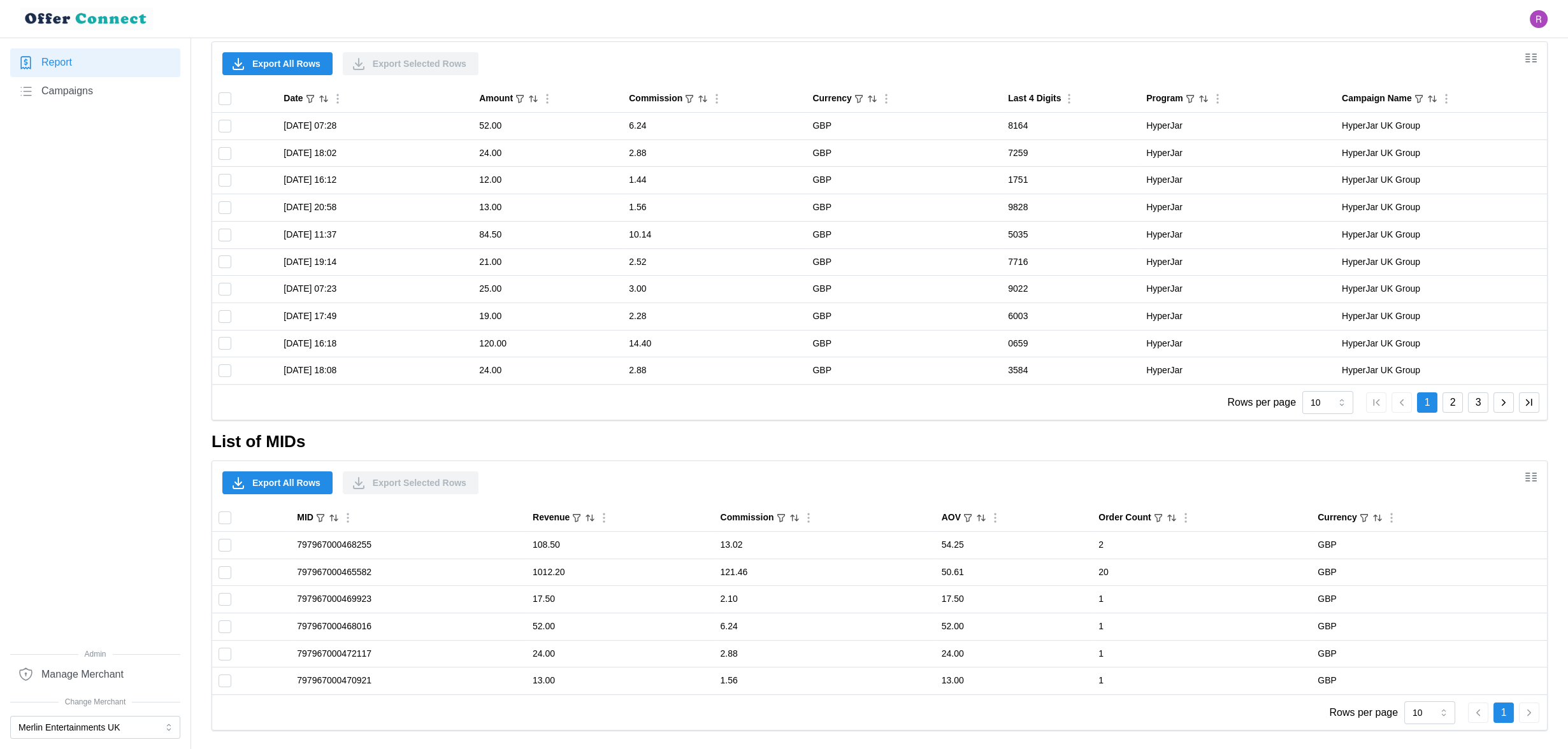
click at [1541, 475] on div "Export All Rows Export Selected Rows" at bounding box center [880, 483] width 1335 height 44
click at [1537, 476] on icon "Show/Hide columns" at bounding box center [1531, 477] width 15 height 15
click at [1472, 381] on span at bounding box center [1468, 386] width 15 height 11
click at [1450, 379] on input "Label" at bounding box center [1450, 379] width 0 height 0
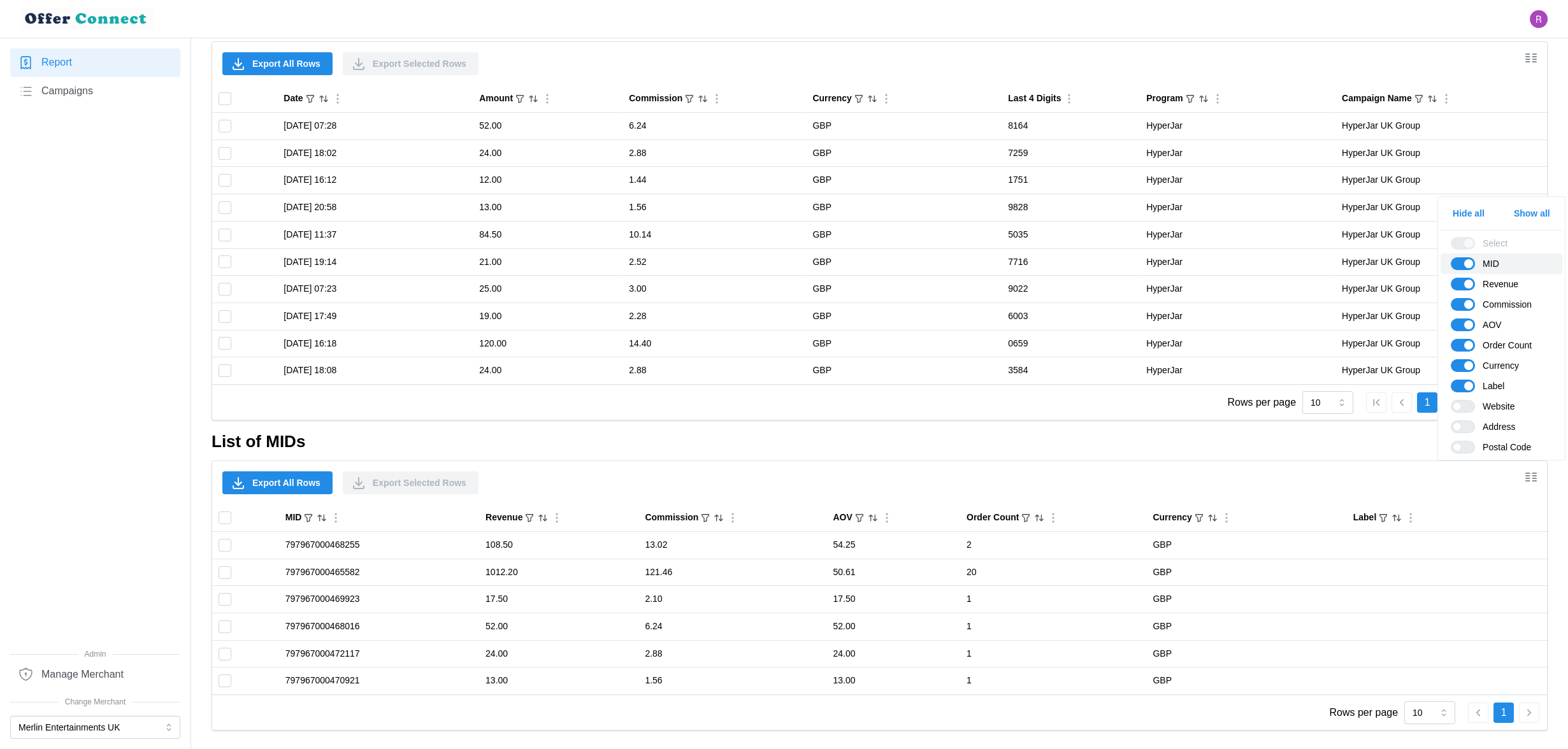
click at [1461, 264] on span at bounding box center [1459, 264] width 15 height 11
click at [1450, 257] on input "MID" at bounding box center [1450, 257] width 0 height 0
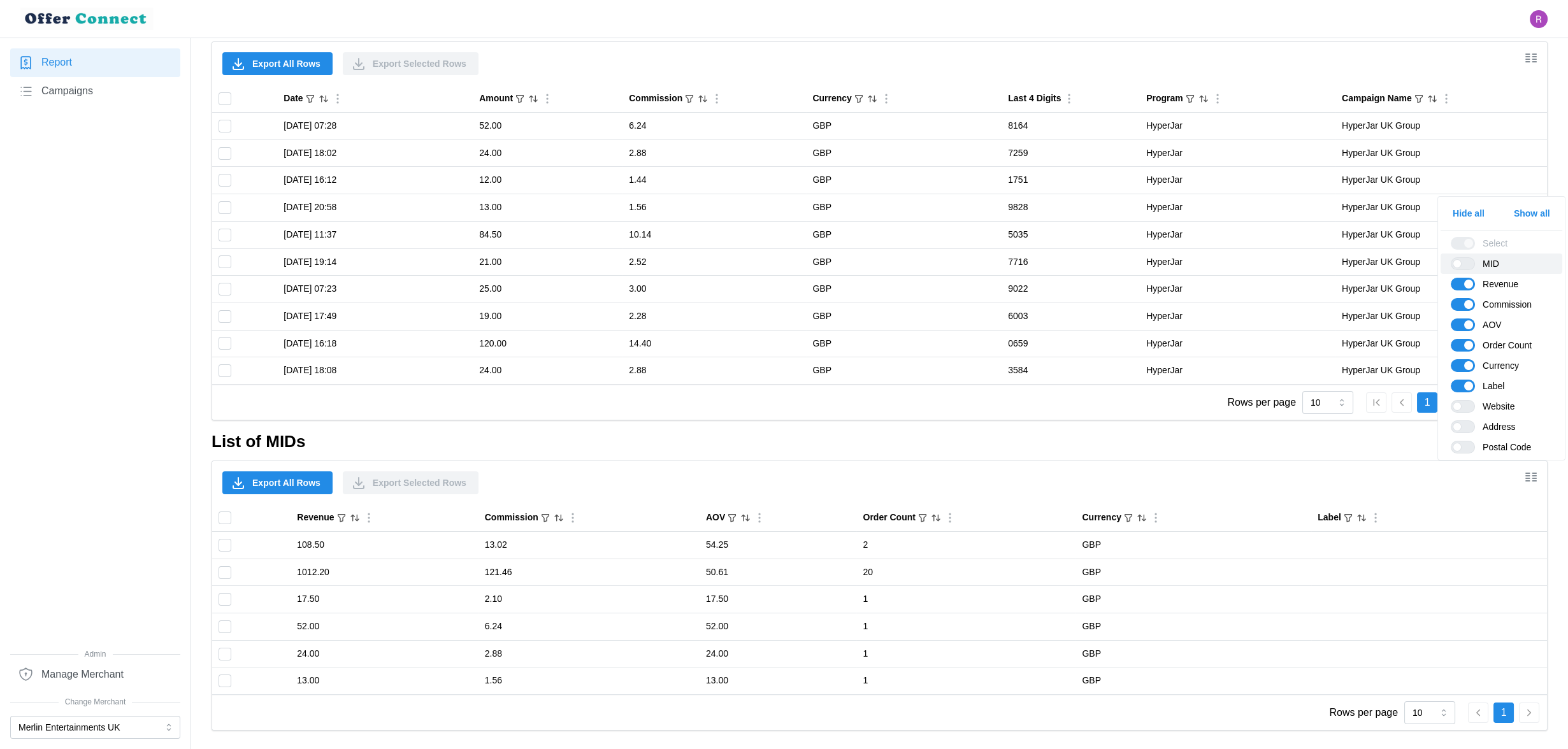
click at [1461, 264] on span at bounding box center [1468, 264] width 15 height 11
click at [1450, 257] on input "MID" at bounding box center [1450, 257] width 0 height 0
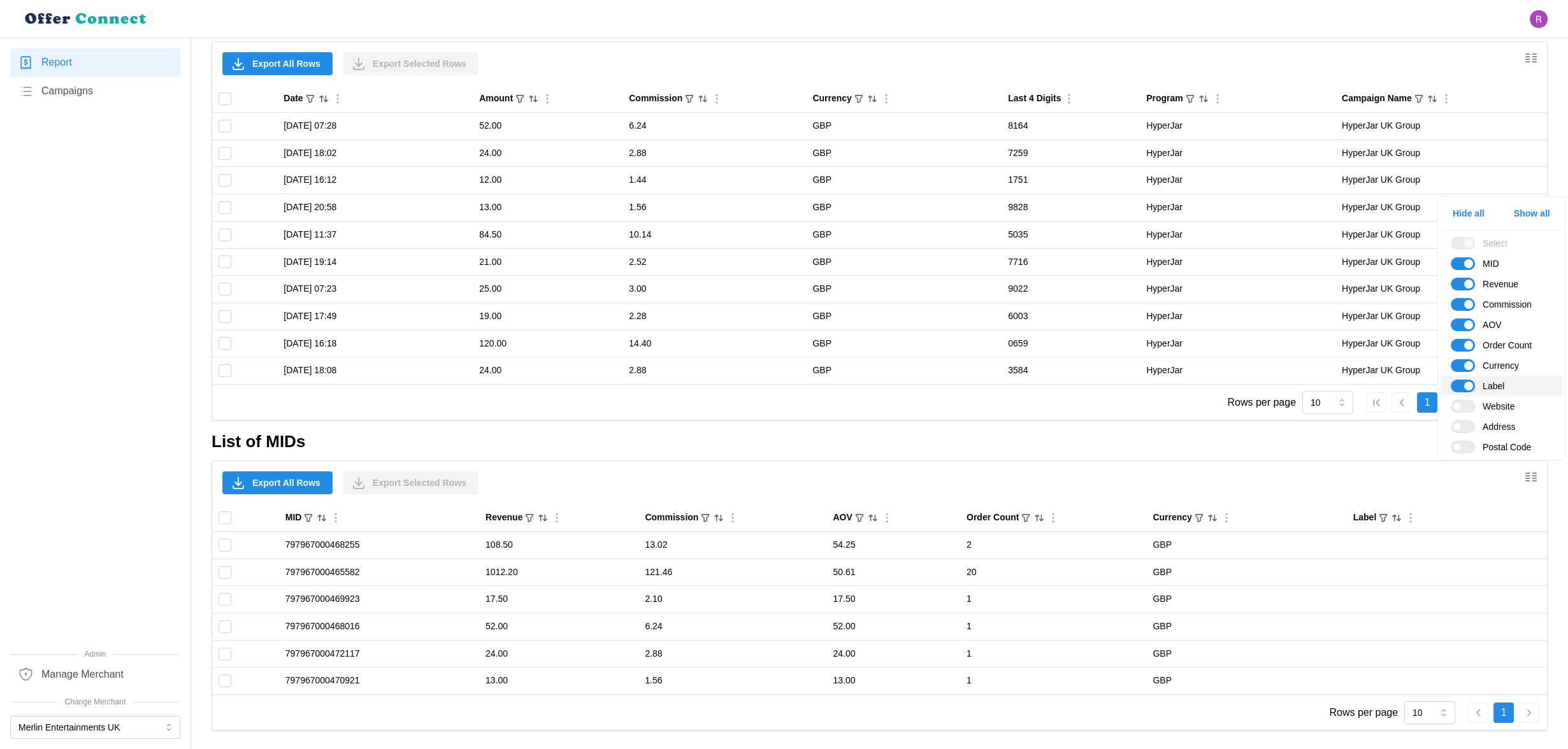
click at [1468, 386] on span at bounding box center [1468, 386] width 9 height 9
click at [1450, 379] on input "Label" at bounding box center [1450, 379] width 0 height 0
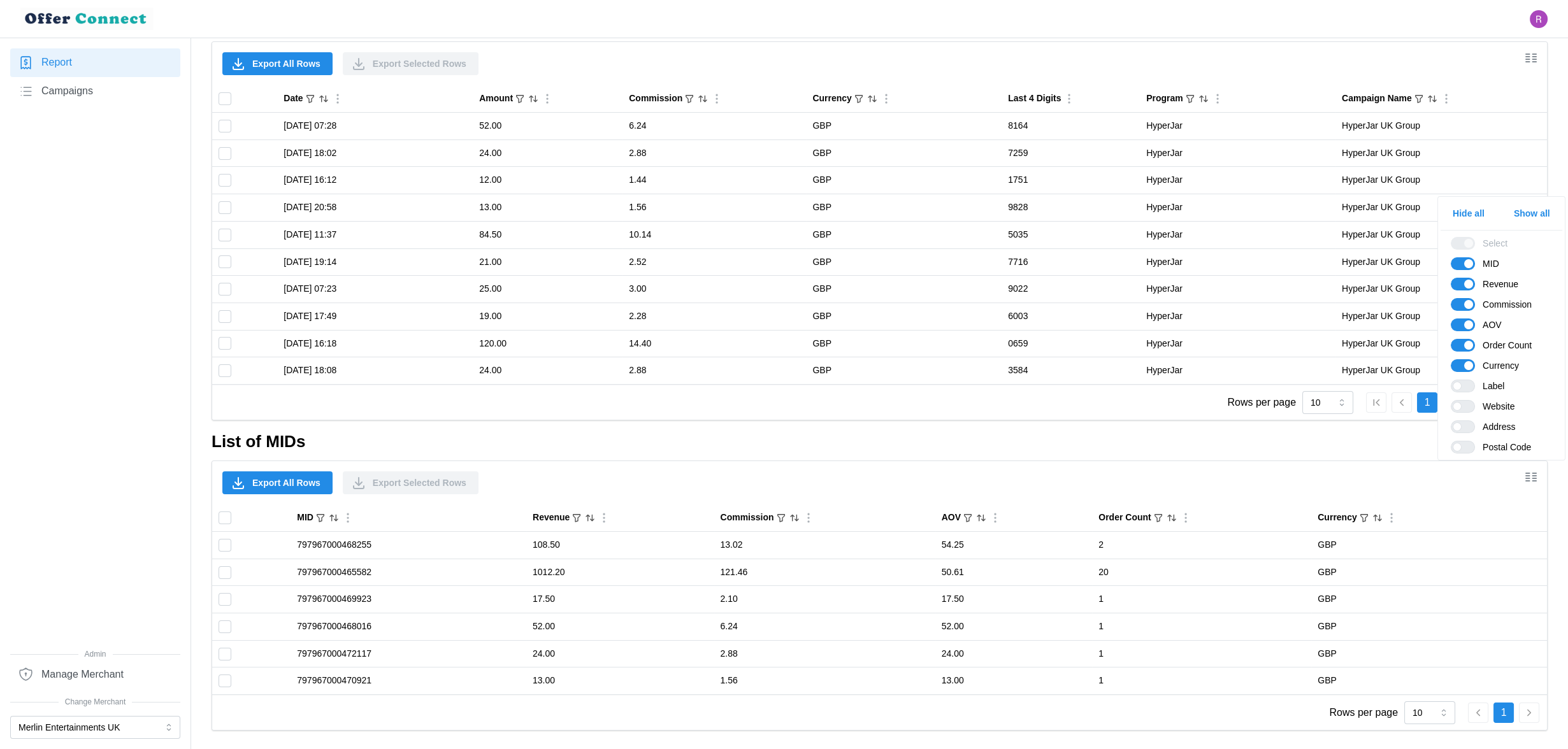
click at [1377, 475] on div "Export All Rows Export Selected Rows" at bounding box center [880, 483] width 1335 height 44
click at [230, 438] on h2 "List of MIDs" at bounding box center [879, 442] width 1336 height 23
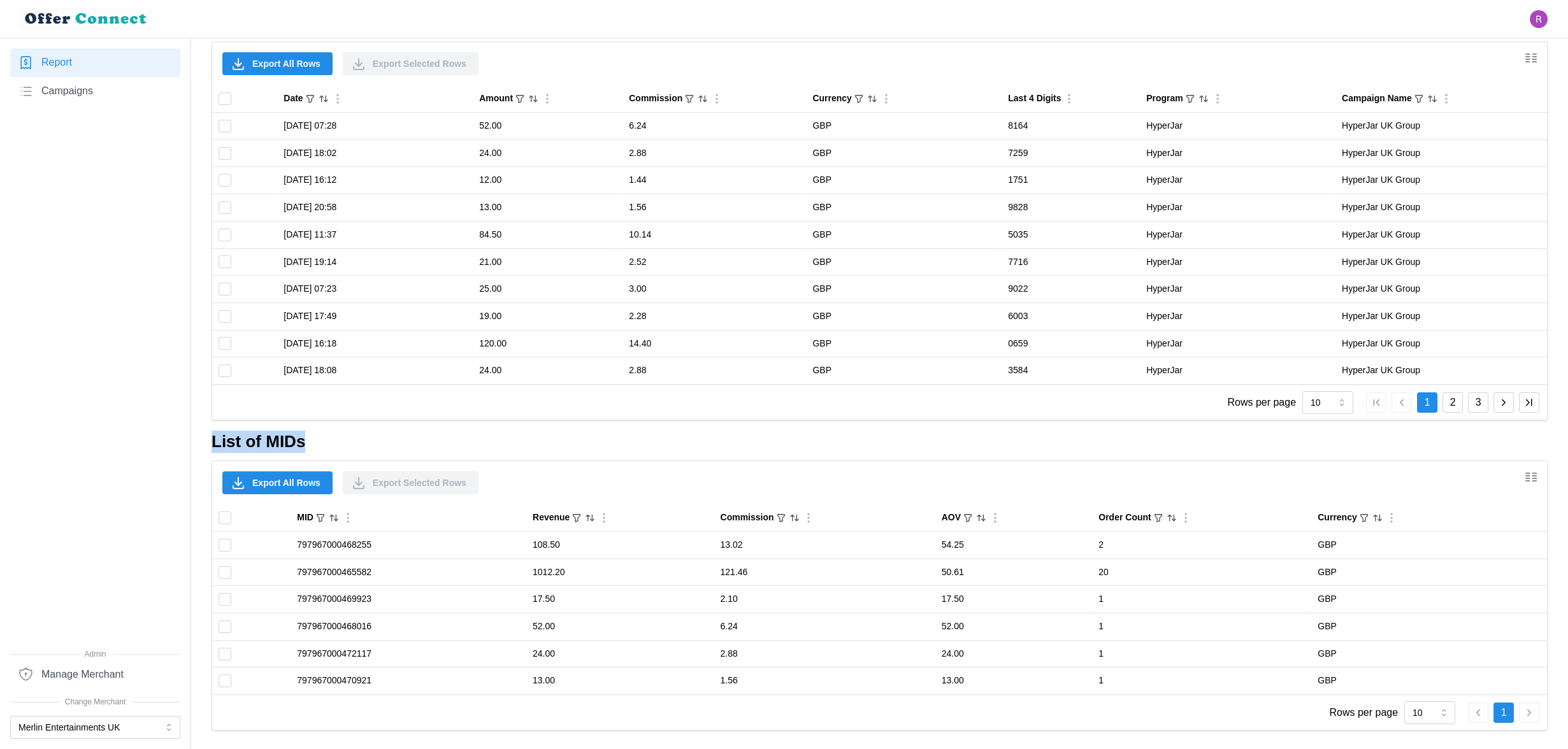
drag, startPoint x: 230, startPoint y: 438, endPoint x: 299, endPoint y: 435, distance: 69.1
click at [299, 435] on h2 "List of MIDs" at bounding box center [879, 442] width 1336 height 23
click at [1534, 55] on icon "Show/Hide columns" at bounding box center [1531, 58] width 15 height 15
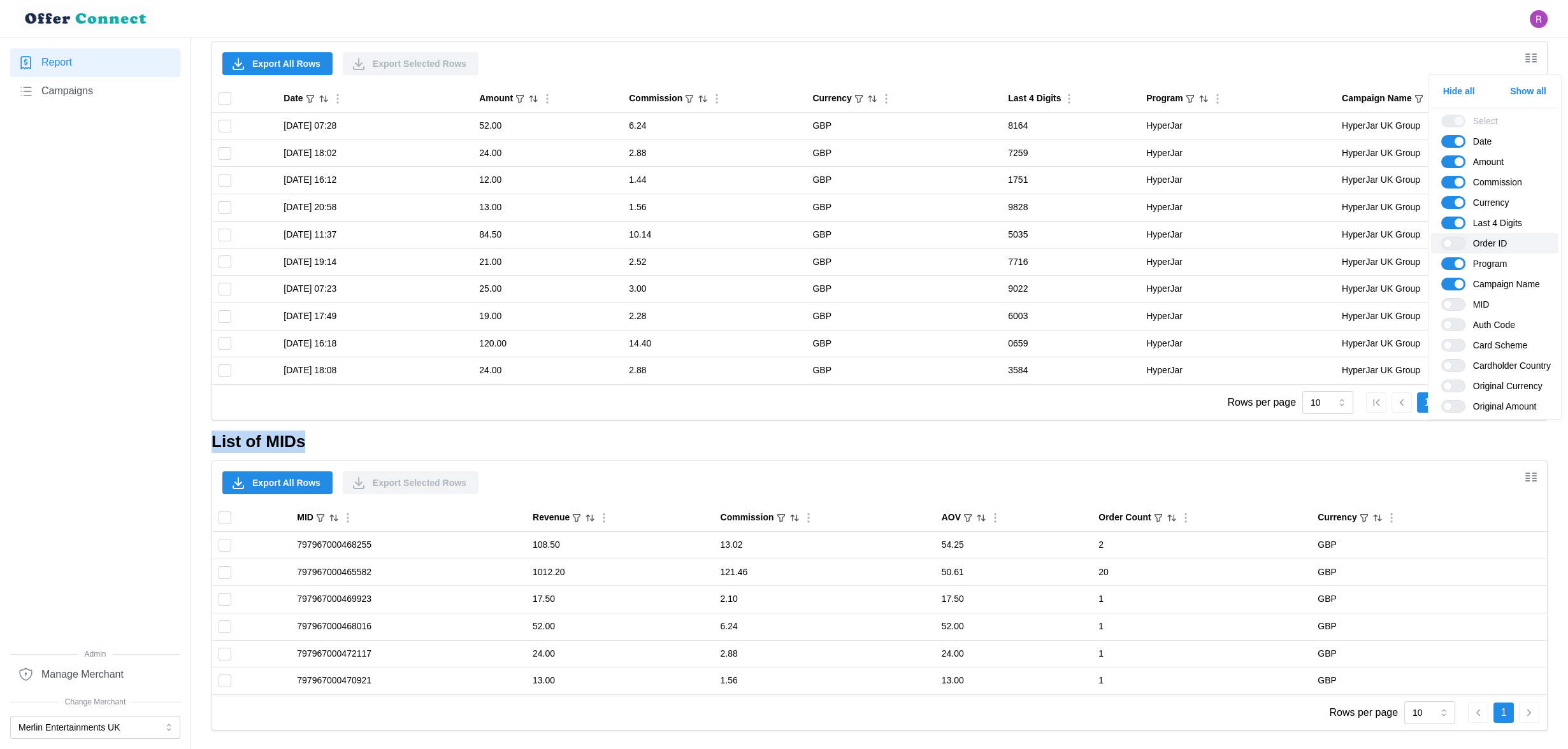
click at [1448, 244] on span at bounding box center [1447, 243] width 9 height 9
click at [1441, 237] on input "Order ID" at bounding box center [1441, 237] width 0 height 0
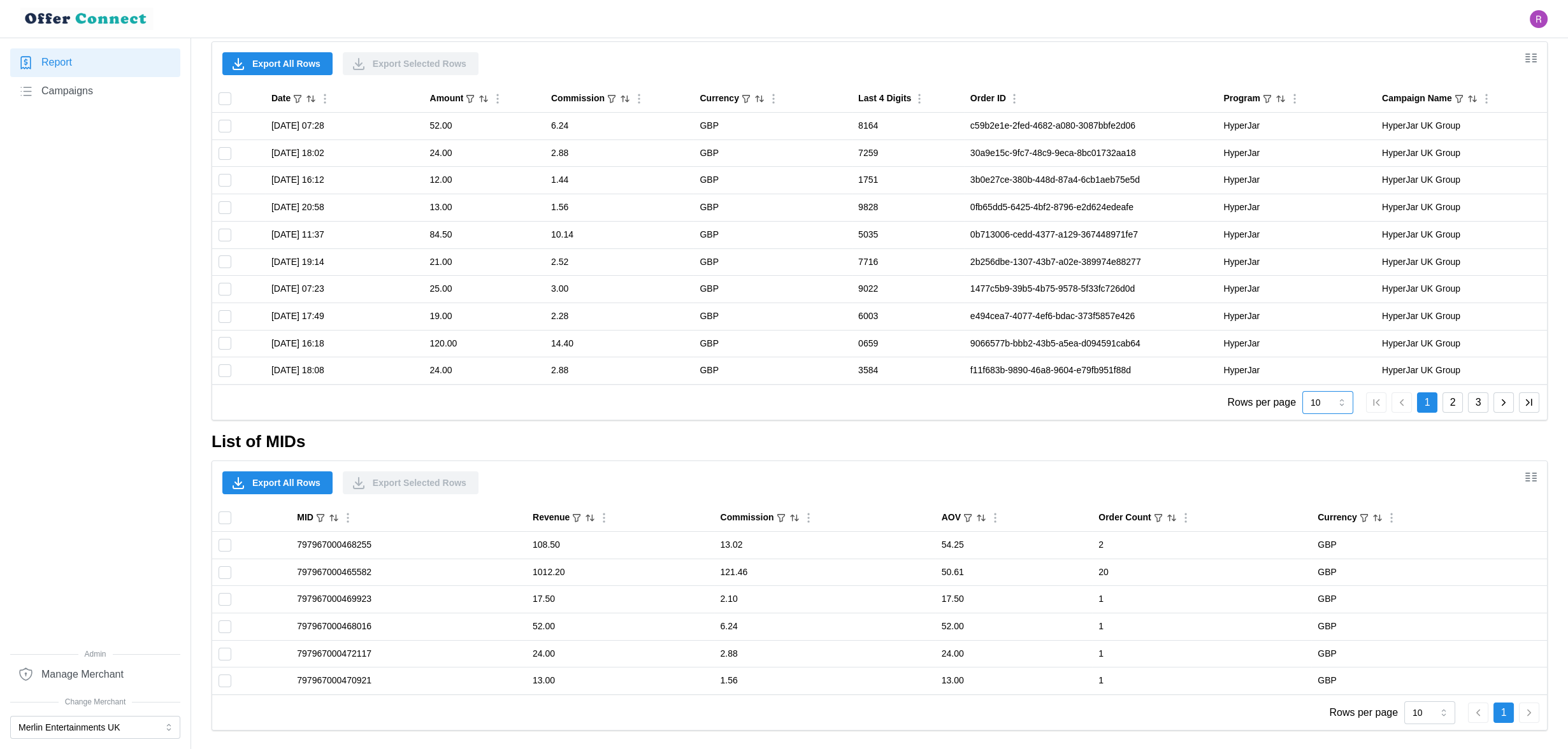
click at [1335, 396] on input "10" at bounding box center [1327, 403] width 51 height 23
click at [1323, 554] on div "50" at bounding box center [1327, 561] width 45 height 22
type input "50"
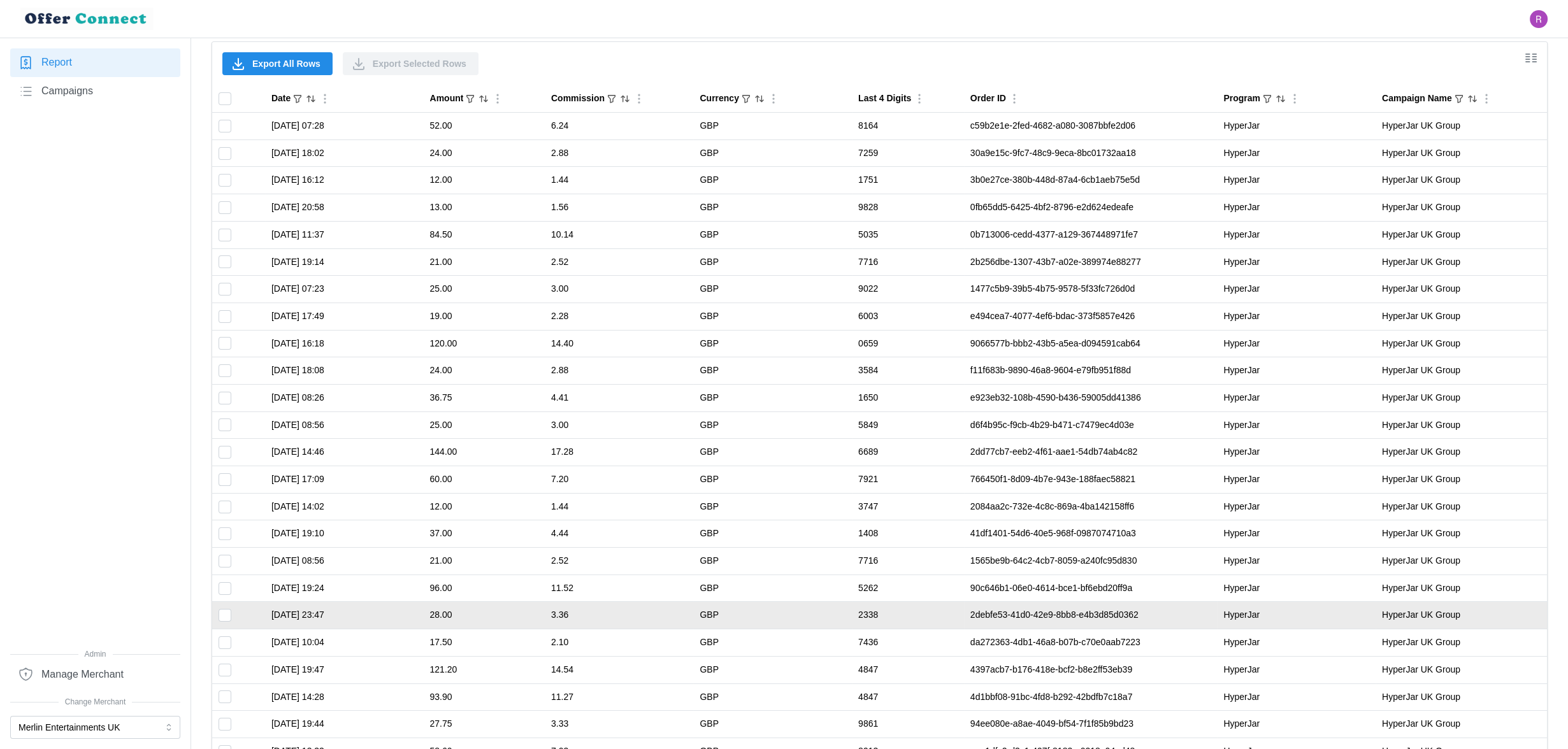
click at [979, 612] on td "2debfe53-41d0-42e9-8bb8-e4b3d85d0362" at bounding box center [1090, 615] width 253 height 27
